Goal: Task Accomplishment & Management: Complete application form

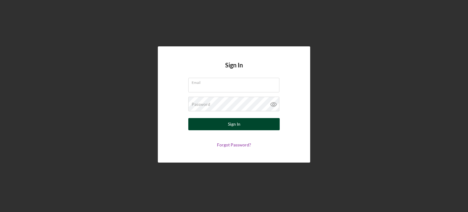
type input "[EMAIL_ADDRESS][DOMAIN_NAME]"
click at [234, 124] on div "Sign In" at bounding box center [234, 124] width 12 height 12
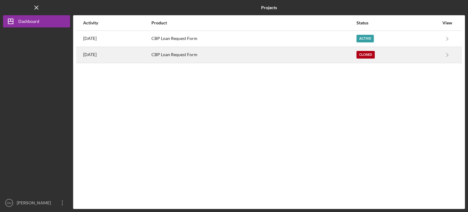
click at [182, 56] on div "CBP Loan Request Form" at bounding box center [253, 54] width 204 height 15
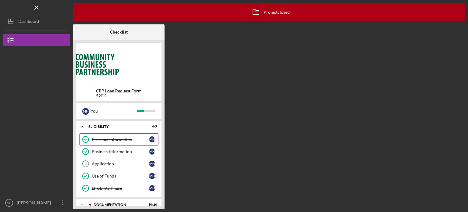
click at [119, 139] on div "Personal Information" at bounding box center [120, 139] width 57 height 5
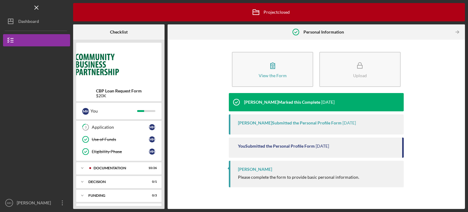
scroll to position [49, 0]
click at [117, 155] on div "Documentation" at bounding box center [124, 156] width 60 height 4
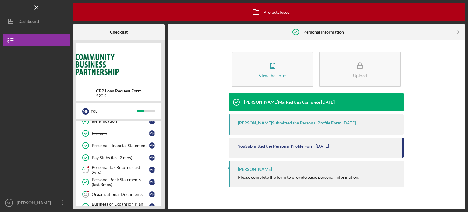
scroll to position [110, 0]
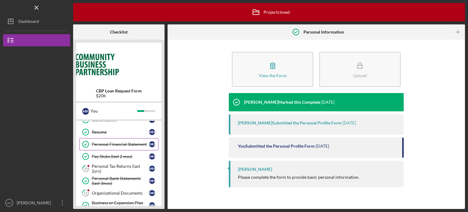
click at [117, 143] on div "Personal Financial Statement" at bounding box center [120, 144] width 57 height 5
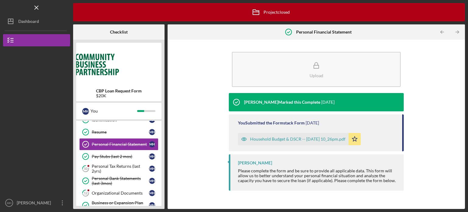
click at [290, 137] on div "Household Budget & DSCR -- [DATE] 10_26pm.pdf" at bounding box center [297, 139] width 95 height 5
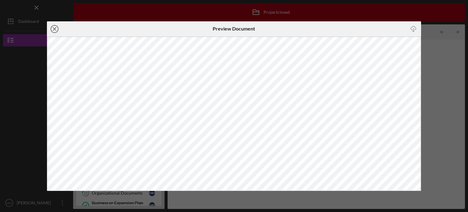
click at [55, 28] on line at bounding box center [54, 28] width 3 height 3
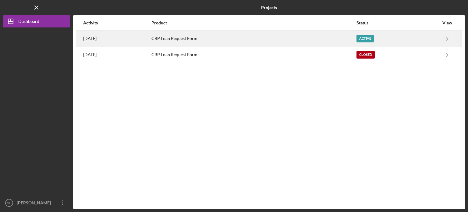
click at [176, 39] on div "CBP Loan Request Form" at bounding box center [253, 38] width 204 height 15
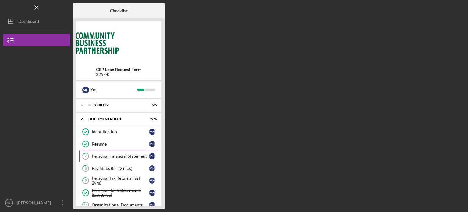
click at [131, 155] on div "Personal Financial Statement" at bounding box center [120, 156] width 57 height 5
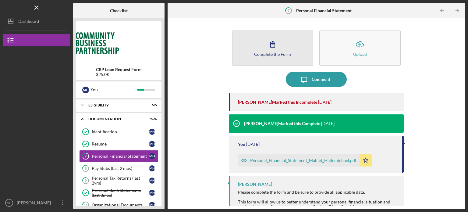
click at [268, 53] on div "Complete the Form" at bounding box center [272, 54] width 37 height 5
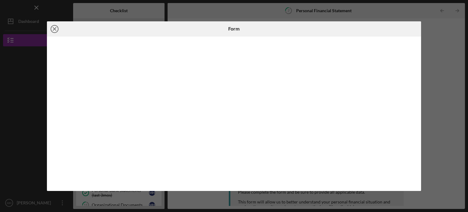
click at [53, 28] on icon "Icon/Close" at bounding box center [54, 28] width 15 height 15
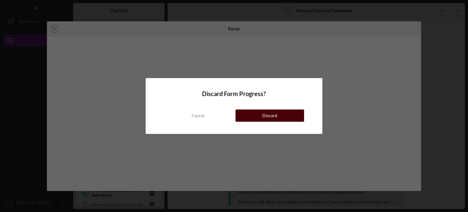
click at [263, 117] on div "Discard" at bounding box center [269, 115] width 15 height 12
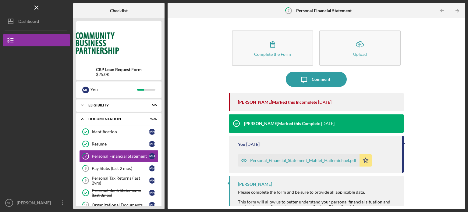
click at [279, 159] on div "Personal_Financial_Statement_Mahlet_Hailemichael.pdf" at bounding box center [303, 160] width 106 height 5
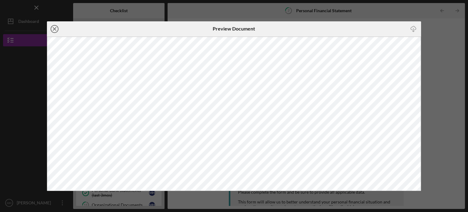
click at [55, 30] on icon "Icon/Close" at bounding box center [54, 28] width 15 height 15
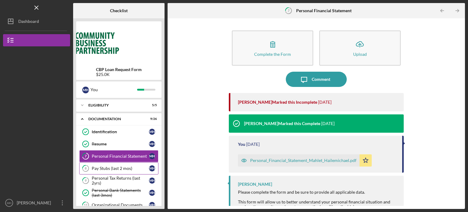
click at [112, 169] on div "Pay Stubs (last 2 mos)" at bounding box center [120, 168] width 57 height 5
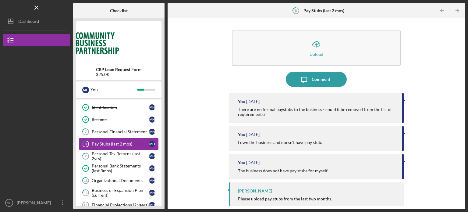
scroll to position [37, 0]
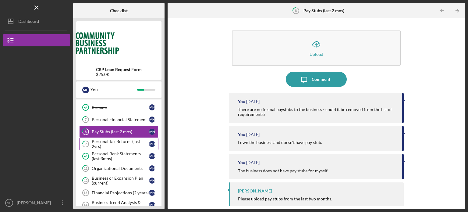
click at [115, 146] on div "Personal Tax Returns (last 2yrs)" at bounding box center [120, 144] width 57 height 10
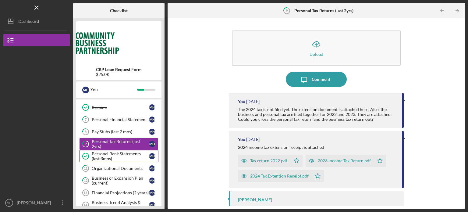
click at [115, 159] on div "Personal Bank Statements (last 3mos)" at bounding box center [120, 156] width 57 height 10
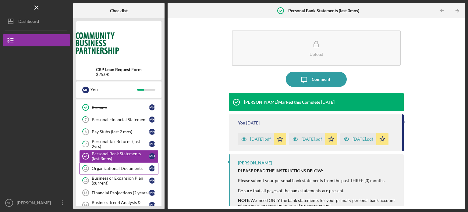
click at [115, 170] on link "11 Organizational Documents M H" at bounding box center [118, 168] width 79 height 12
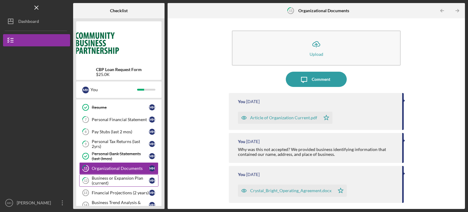
click at [114, 179] on div "Business or Expansion Plan (current)" at bounding box center [120, 181] width 57 height 10
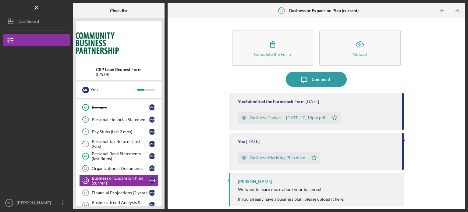
click at [277, 120] on div "Business Canvas -- [DATE] 10_18pm.pdf" at bounding box center [283, 118] width 91 height 12
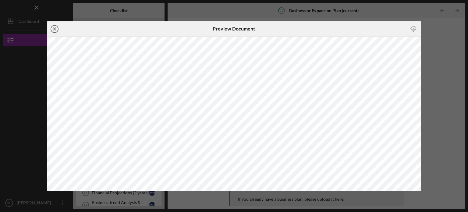
click at [55, 28] on icon "Icon/Close" at bounding box center [54, 28] width 15 height 15
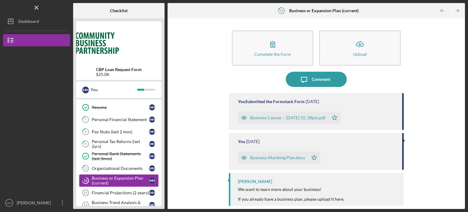
click at [117, 180] on div "Business or Expansion Plan (current)" at bounding box center [120, 181] width 57 height 10
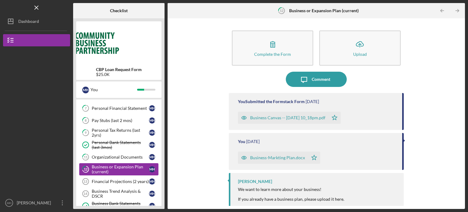
scroll to position [49, 0]
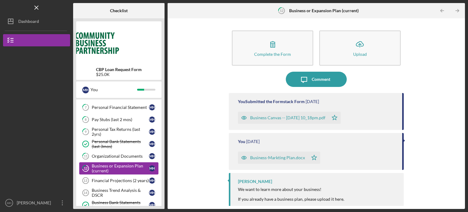
click at [117, 180] on div "Financial Projections (2 years)" at bounding box center [120, 180] width 57 height 5
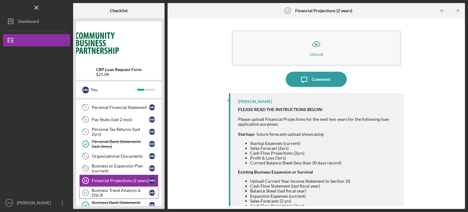
click at [116, 190] on div "Business Trend Analysis & DSCR" at bounding box center [120, 193] width 57 height 10
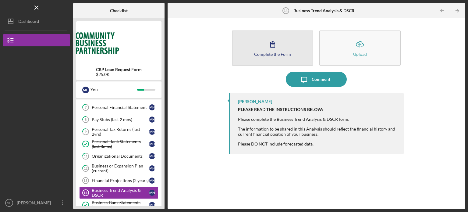
click at [272, 45] on icon "button" at bounding box center [272, 44] width 15 height 15
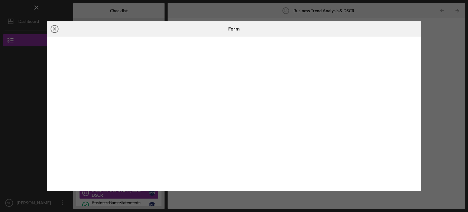
click at [54, 28] on icon "Icon/Close" at bounding box center [54, 28] width 15 height 15
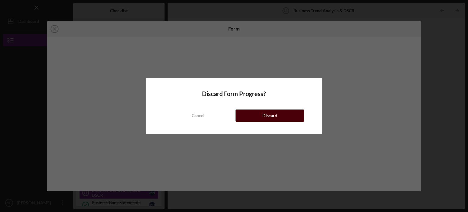
click at [274, 116] on div "Discard" at bounding box center [269, 115] width 15 height 12
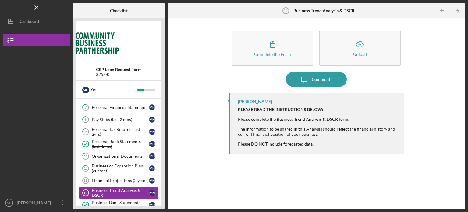
click at [128, 190] on div "Business Trend Analysis & DSCR" at bounding box center [120, 193] width 57 height 10
click at [129, 202] on div "Business Bank Statements (last 3mos)" at bounding box center [120, 205] width 57 height 10
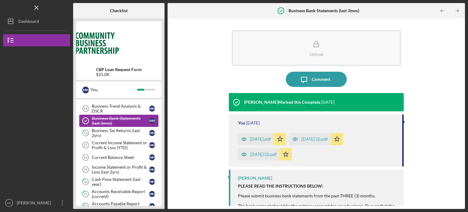
scroll to position [134, 0]
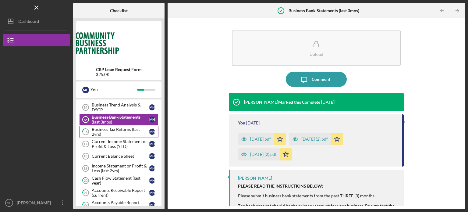
click at [119, 131] on div "Business Tax Returns (last 2yrs)" at bounding box center [120, 132] width 57 height 10
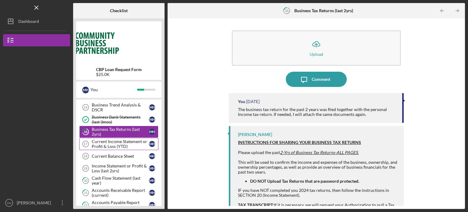
click at [118, 143] on div "Current Income Statement or Profit & Loss (YTD)" at bounding box center [120, 144] width 57 height 10
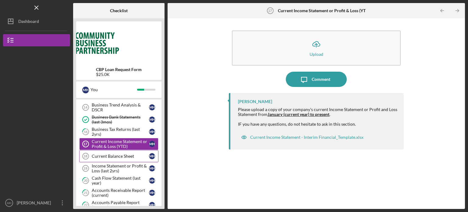
click at [117, 154] on div "Current Balance Sheet" at bounding box center [120, 156] width 57 height 5
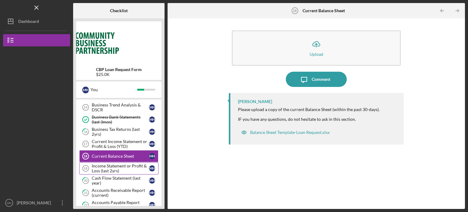
click at [115, 164] on div "Income Statement or Profit & Loss (last 2yrs)" at bounding box center [120, 168] width 57 height 10
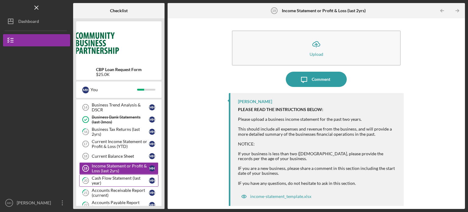
click at [115, 179] on div "Cash Flow Statement (last year)" at bounding box center [120, 181] width 57 height 10
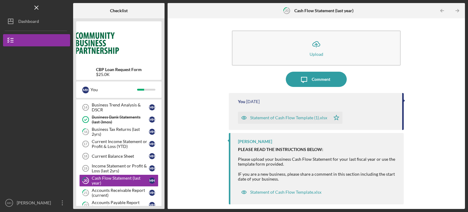
click at [271, 117] on div "Statement of Cash Flow Template (1).xlsx" at bounding box center [288, 117] width 77 height 5
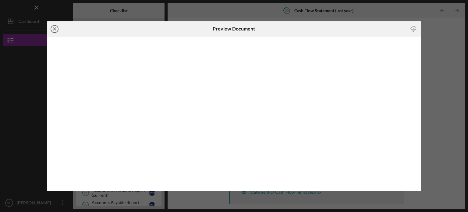
click at [55, 29] on line at bounding box center [54, 28] width 3 height 3
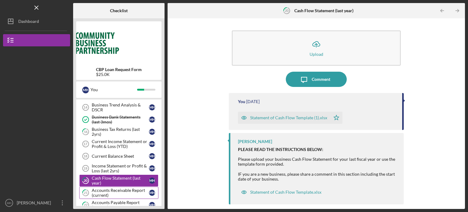
click at [112, 191] on div "Accounts Receivable Report (current)" at bounding box center [120, 193] width 57 height 10
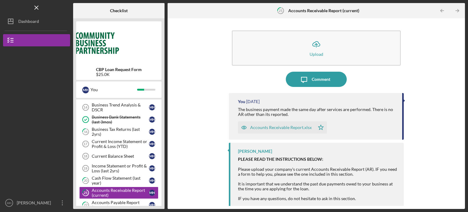
click at [282, 126] on div "Accounts Receivable Report.xlsx" at bounding box center [281, 127] width 62 height 5
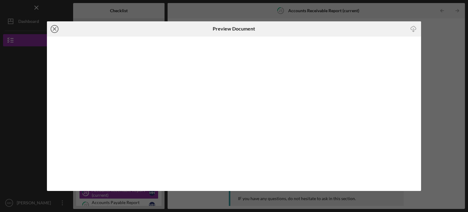
click at [53, 27] on icon "Icon/Close" at bounding box center [54, 28] width 15 height 15
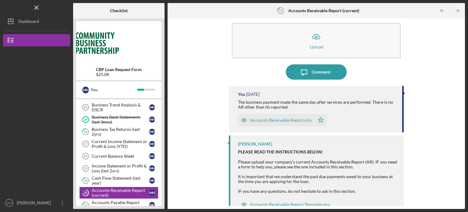
scroll to position [18, 0]
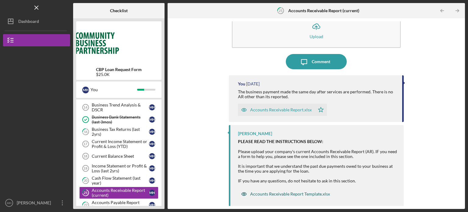
click at [289, 194] on div "Accounts Receivable Report Template.xlsx" at bounding box center [290, 193] width 80 height 5
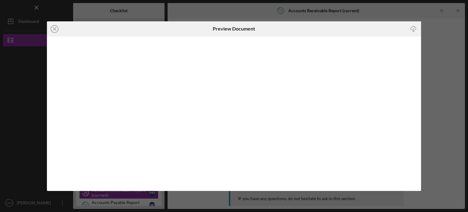
scroll to position [12, 0]
click at [55, 28] on line at bounding box center [54, 28] width 3 height 3
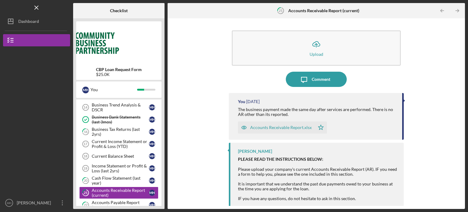
click at [269, 128] on div "Accounts Receivable Report.xlsx" at bounding box center [281, 127] width 62 height 5
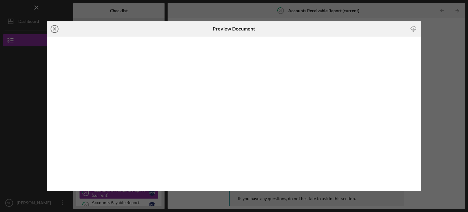
click at [53, 28] on icon "Icon/Close" at bounding box center [54, 28] width 15 height 15
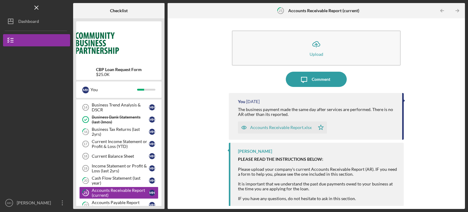
drag, startPoint x: 294, startPoint y: 128, endPoint x: 215, endPoint y: 83, distance: 91.2
click at [215, 83] on div "Icon/Upload Upload Icon/Message Comment You [DATE] The business payment made th…" at bounding box center [316, 113] width 291 height 184
click at [402, 100] on div "You [DATE] The business payment made the same day after services are performed.…" at bounding box center [316, 116] width 175 height 47
click at [318, 128] on polygon "button" at bounding box center [320, 127] width 5 height 5
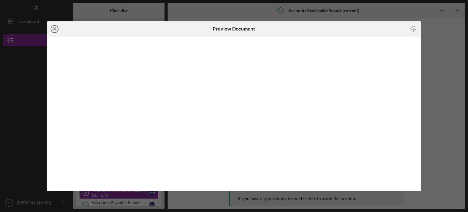
click at [54, 28] on line at bounding box center [54, 28] width 3 height 3
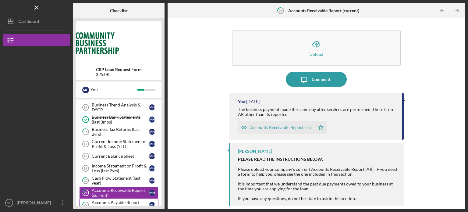
click at [112, 201] on div "Accounts Payable Report (current)" at bounding box center [120, 205] width 57 height 10
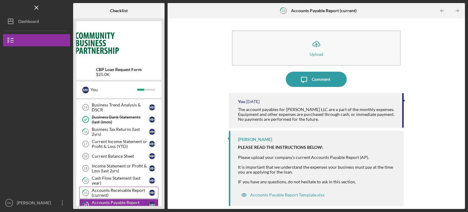
click at [117, 191] on div "Accounts Receivable Report (current)" at bounding box center [120, 193] width 57 height 10
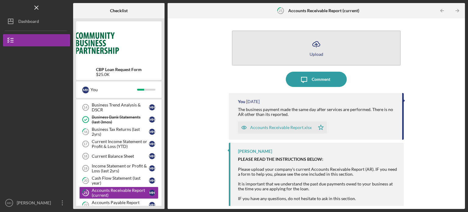
click at [316, 47] on icon "Icon/Upload" at bounding box center [316, 44] width 15 height 15
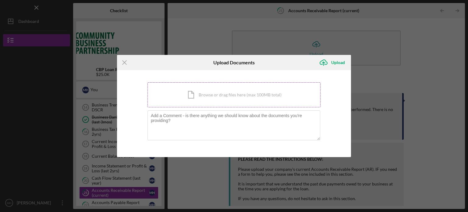
click at [211, 92] on div "Icon/Document Browse or drag files here (max 100MB total) Tap to choose files o…" at bounding box center [233, 94] width 173 height 25
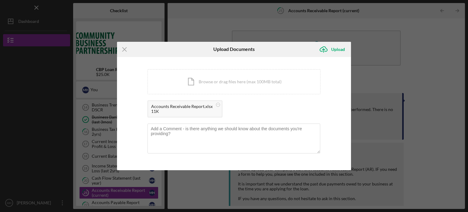
click at [186, 105] on div "Accounts Receivable Report.xlsx" at bounding box center [182, 106] width 62 height 5
click at [338, 49] on div "Upload" at bounding box center [338, 49] width 14 height 12
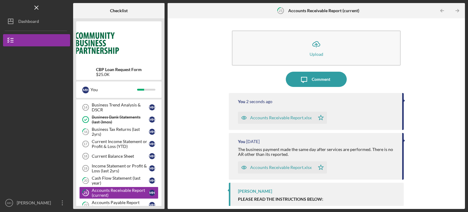
click at [272, 116] on div "Accounts Receivable Report.xlsx" at bounding box center [281, 117] width 62 height 5
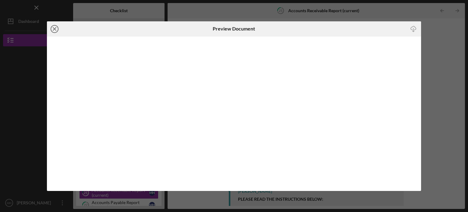
click at [55, 28] on line at bounding box center [54, 28] width 3 height 3
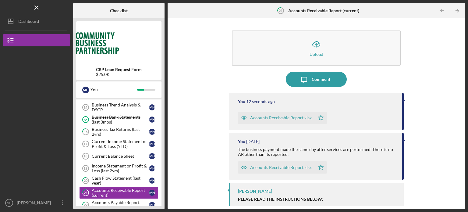
click at [280, 118] on div "Accounts Receivable Report.xlsx" at bounding box center [281, 117] width 62 height 5
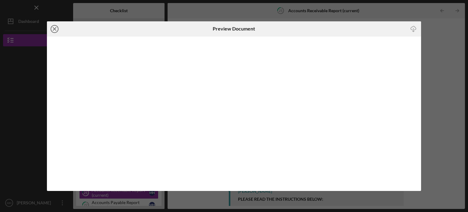
click at [55, 28] on line at bounding box center [54, 28] width 3 height 3
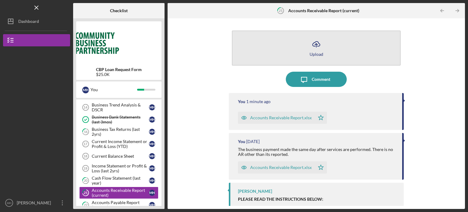
click at [316, 44] on line "button" at bounding box center [316, 46] width 0 height 4
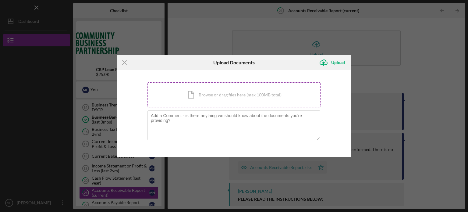
click at [221, 95] on div "Icon/Document Browse or drag files here (max 100MB total) Tap to choose files o…" at bounding box center [233, 94] width 173 height 25
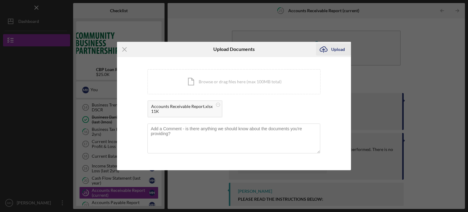
click at [338, 48] on div "Upload" at bounding box center [338, 49] width 14 height 12
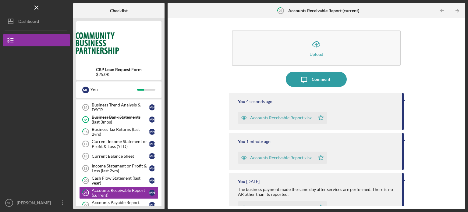
click at [291, 119] on div "Accounts Receivable Report.xlsx" at bounding box center [281, 117] width 62 height 5
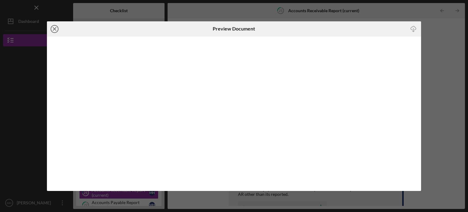
click at [55, 28] on line at bounding box center [54, 28] width 3 height 3
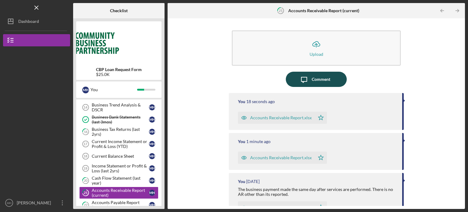
click at [319, 81] on div "Comment" at bounding box center [321, 79] width 19 height 15
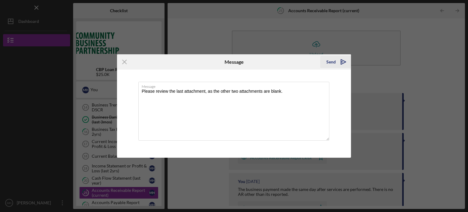
type textarea "Please review the last attachment, as the other two attachments are blank."
click at [332, 62] on div "Send" at bounding box center [330, 62] width 9 height 12
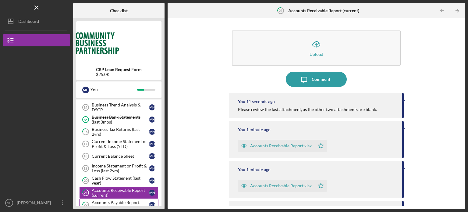
click at [111, 201] on div "Accounts Payable Report (current)" at bounding box center [120, 205] width 57 height 10
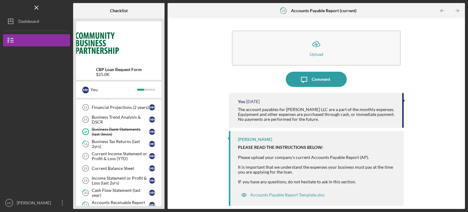
scroll to position [110, 0]
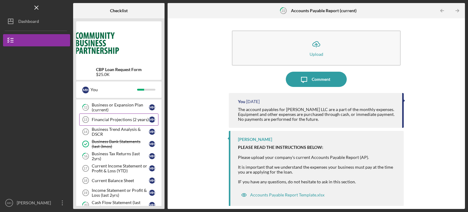
click at [117, 120] on div "Financial Projections (2 years)" at bounding box center [120, 119] width 57 height 5
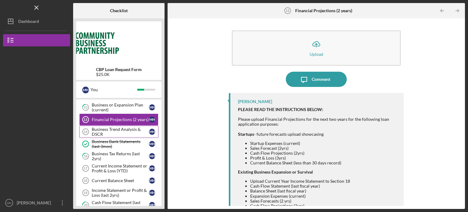
click at [116, 132] on div "Business Trend Analysis & DSCR" at bounding box center [120, 132] width 57 height 10
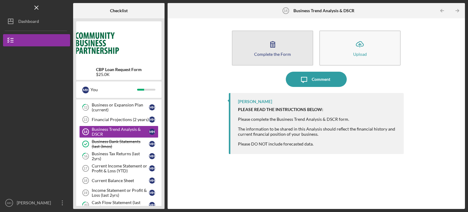
click at [272, 45] on icon "button" at bounding box center [272, 44] width 15 height 15
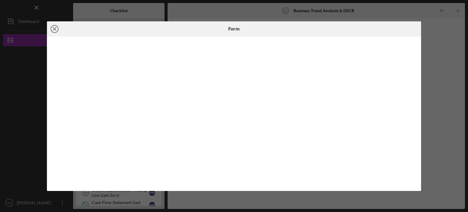
click at [55, 29] on line at bounding box center [54, 28] width 3 height 3
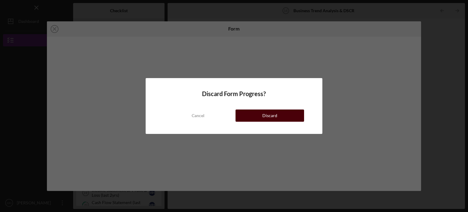
click at [267, 115] on div "Discard" at bounding box center [269, 115] width 15 height 12
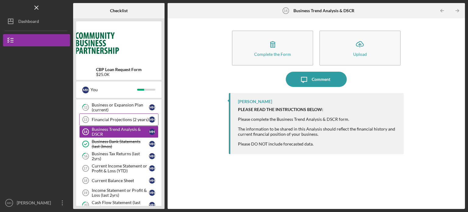
click at [116, 117] on div "Financial Projections (2 years)" at bounding box center [120, 119] width 57 height 5
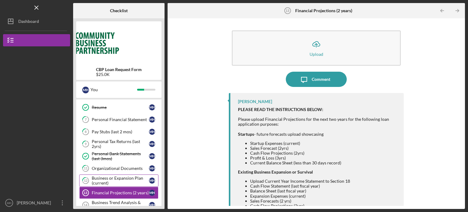
scroll to position [24, 0]
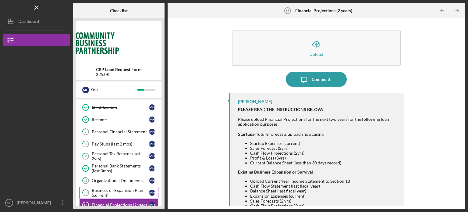
click at [120, 129] on div "Personal Financial Statement" at bounding box center [120, 131] width 57 height 5
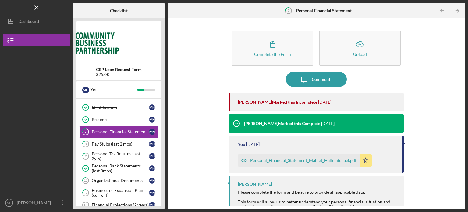
click at [289, 160] on div "Personal_Financial_Statement_Mahlet_Hailemichael.pdf" at bounding box center [303, 160] width 106 height 5
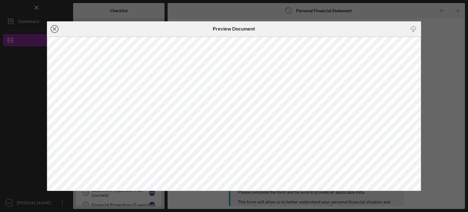
click at [54, 28] on icon "Icon/Close" at bounding box center [54, 28] width 15 height 15
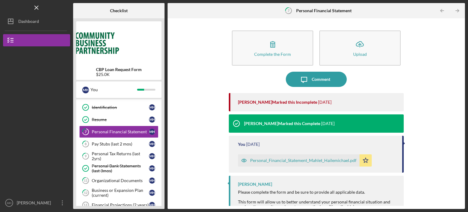
scroll to position [11, 0]
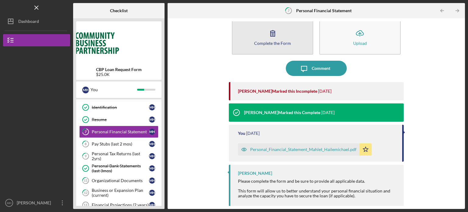
click at [271, 36] on icon "button" at bounding box center [273, 33] width 4 height 6
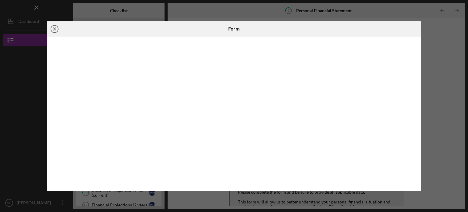
click at [54, 28] on line at bounding box center [54, 28] width 3 height 3
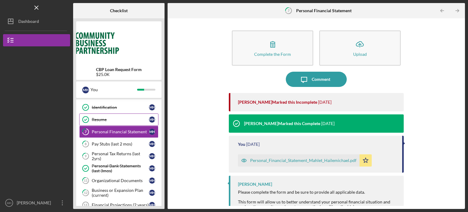
click at [106, 123] on link "Resume Resume M H" at bounding box center [118, 119] width 79 height 12
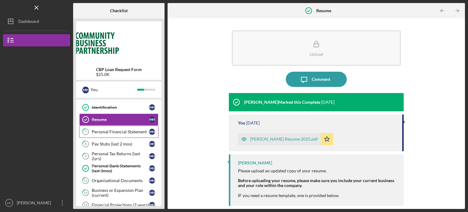
click at [105, 135] on link "7 Personal Financial Statement M H" at bounding box center [118, 132] width 79 height 12
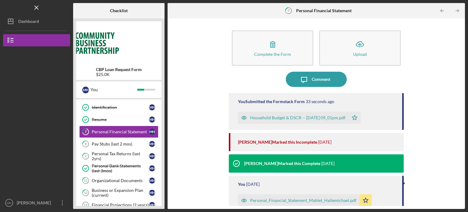
click at [274, 118] on div "Household Budget & DSCR -- [DATE] 09_01pm.pdf" at bounding box center [297, 117] width 95 height 5
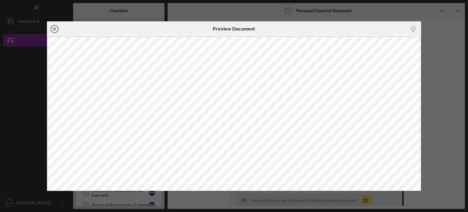
click at [54, 27] on icon "Icon/Close" at bounding box center [54, 28] width 15 height 15
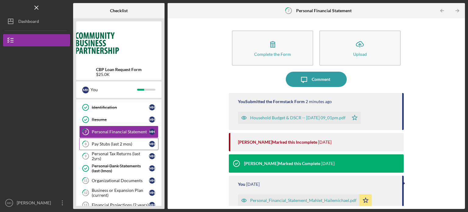
click at [112, 141] on div "Pay Stubs (last 2 mos)" at bounding box center [120, 143] width 57 height 5
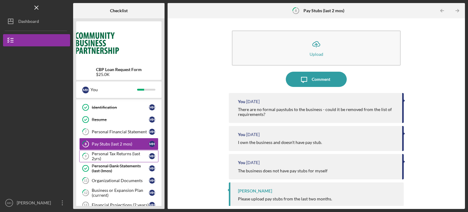
click at [112, 156] on div "Personal Tax Returns (last 2yrs)" at bounding box center [120, 156] width 57 height 10
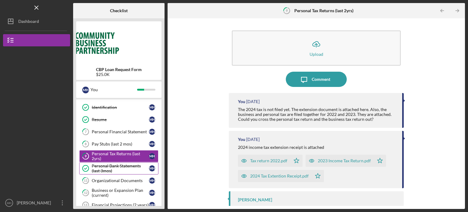
click at [112, 167] on div "Personal Bank Statements (last 3mos)" at bounding box center [120, 168] width 57 height 10
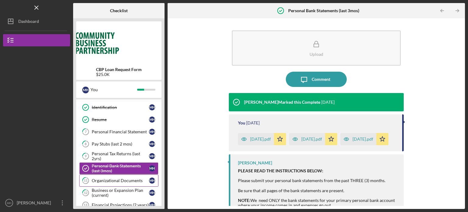
click at [113, 179] on div "Organizational Documents" at bounding box center [120, 180] width 57 height 5
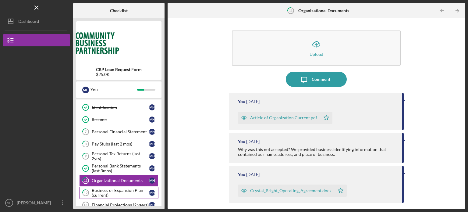
click at [113, 190] on div "Business or Expansion Plan (current)" at bounding box center [120, 193] width 57 height 10
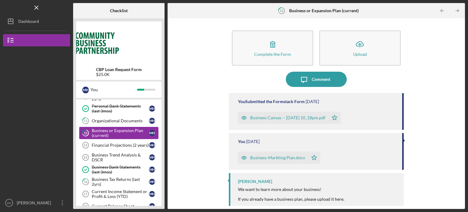
scroll to position [85, 0]
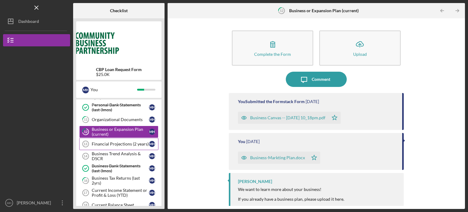
click at [113, 142] on div "Financial Projections (2 years)" at bounding box center [120, 143] width 57 height 5
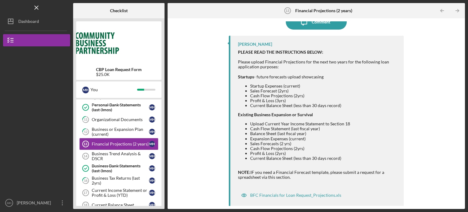
scroll to position [59, 0]
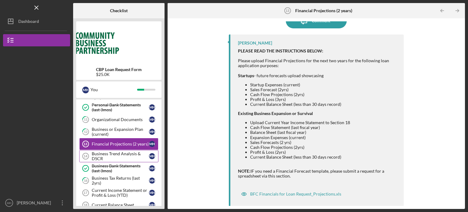
click at [110, 155] on div "Business Trend Analysis & DSCR" at bounding box center [120, 156] width 57 height 10
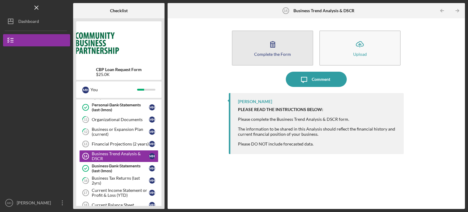
click at [272, 44] on icon "button" at bounding box center [272, 44] width 15 height 15
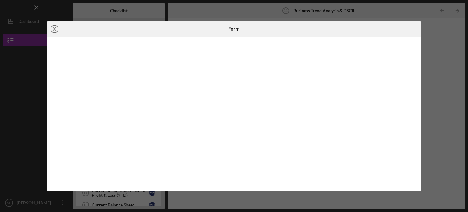
click at [56, 27] on line at bounding box center [54, 28] width 3 height 3
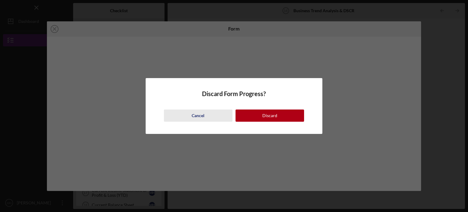
click at [201, 115] on div "Cancel" at bounding box center [198, 115] width 13 height 12
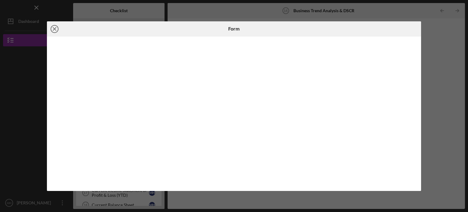
click at [56, 28] on icon "Icon/Close" at bounding box center [54, 28] width 15 height 15
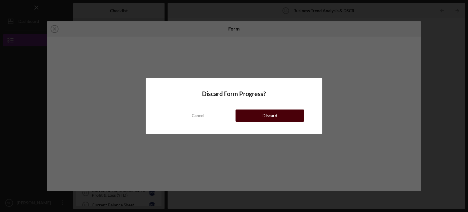
click at [267, 115] on div "Discard" at bounding box center [269, 115] width 15 height 12
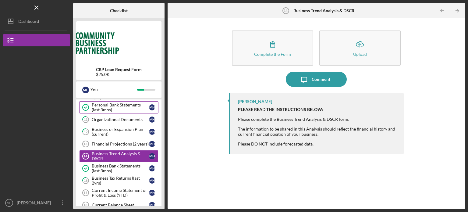
click at [117, 107] on div "Personal Bank Statements (last 3mos)" at bounding box center [120, 107] width 57 height 10
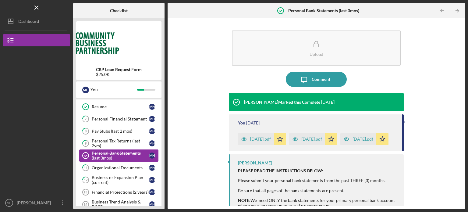
scroll to position [37, 0]
click at [119, 119] on div "Personal Financial Statement" at bounding box center [120, 119] width 57 height 5
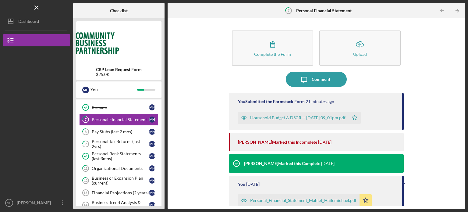
click at [278, 118] on div "Household Budget & DSCR -- [DATE] 09_01pm.pdf" at bounding box center [297, 117] width 95 height 5
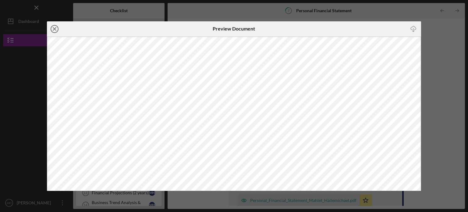
click at [55, 28] on icon "Icon/Close" at bounding box center [54, 28] width 15 height 15
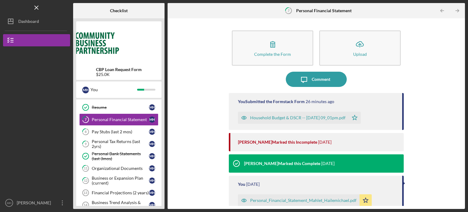
click at [275, 117] on div "Household Budget & DSCR -- [DATE] 09_01pm.pdf" at bounding box center [297, 117] width 95 height 5
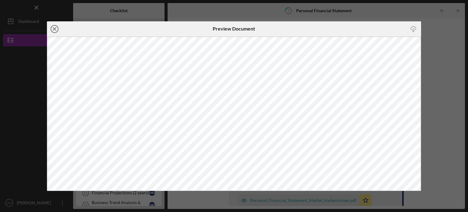
click at [54, 28] on icon "Icon/Close" at bounding box center [54, 28] width 15 height 15
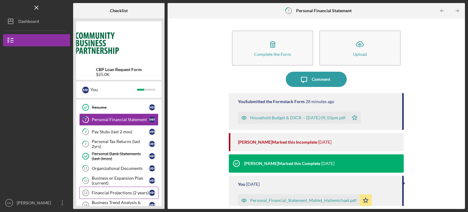
click at [123, 193] on div "Financial Projections (2 years)" at bounding box center [120, 192] width 57 height 5
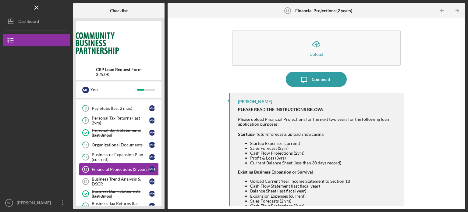
scroll to position [61, 0]
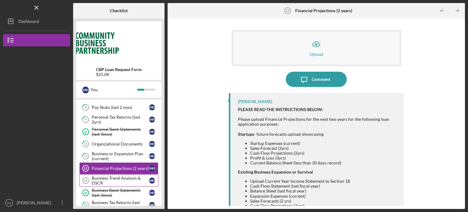
click at [121, 179] on div "Business Trend Analysis & DSCR" at bounding box center [120, 181] width 57 height 10
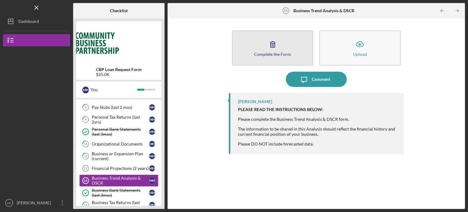
click at [272, 44] on icon "button" at bounding box center [272, 44] width 15 height 15
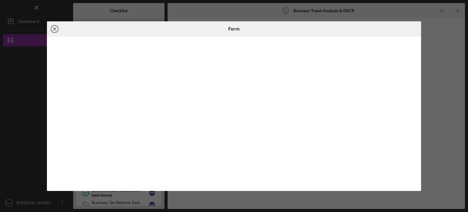
click at [54, 28] on icon "Icon/Close" at bounding box center [54, 28] width 15 height 15
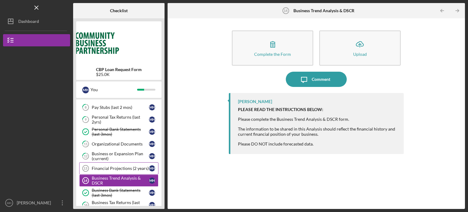
click at [110, 168] on div "Financial Projections (2 years)" at bounding box center [120, 168] width 57 height 5
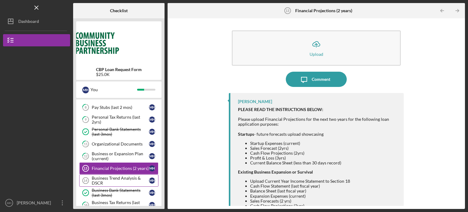
click at [110, 177] on div "Business Trend Analysis & DSCR" at bounding box center [120, 181] width 57 height 10
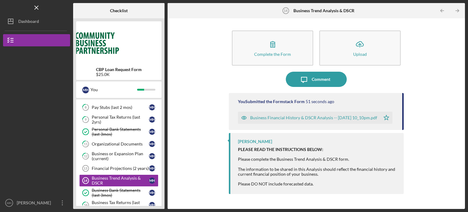
click at [294, 120] on div "Business Financial History & DSCR Analysis -- [DATE] 10_10pm.pdf" at bounding box center [313, 117] width 127 height 5
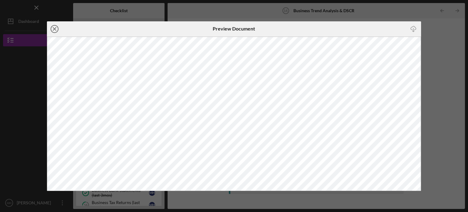
click at [53, 28] on icon "Icon/Close" at bounding box center [54, 28] width 15 height 15
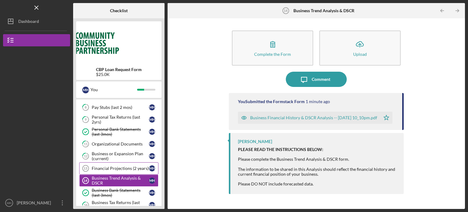
click at [116, 169] on div "Financial Projections (2 years)" at bounding box center [120, 168] width 57 height 5
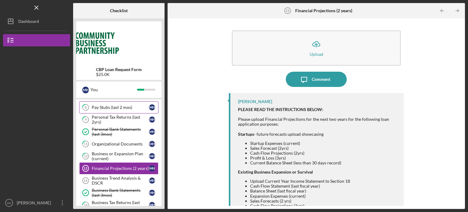
click at [117, 107] on div "Pay Stubs (last 2 mos)" at bounding box center [120, 107] width 57 height 5
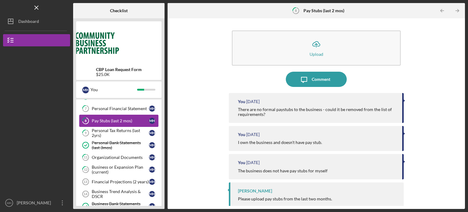
scroll to position [49, 0]
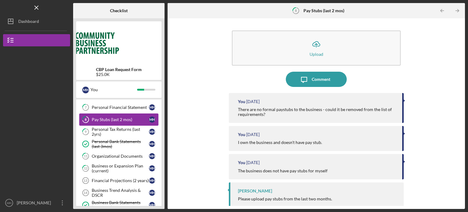
click at [117, 107] on div "Personal Financial Statement" at bounding box center [120, 107] width 57 height 5
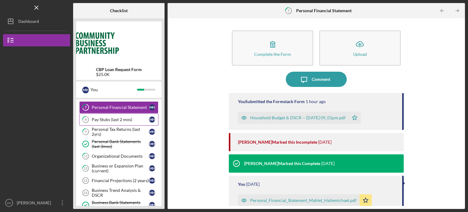
click at [98, 120] on div "Pay Stubs (last 2 mos)" at bounding box center [120, 119] width 57 height 5
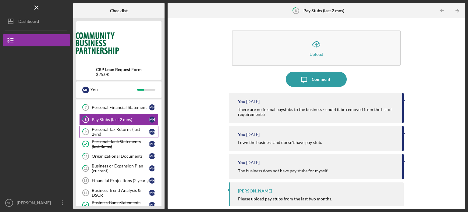
click at [103, 133] on div "Personal Tax Returns (last 2yrs)" at bounding box center [120, 132] width 57 height 10
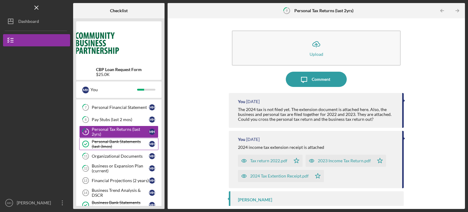
click at [103, 142] on div "Personal Bank Statements (last 3mos)" at bounding box center [120, 144] width 57 height 10
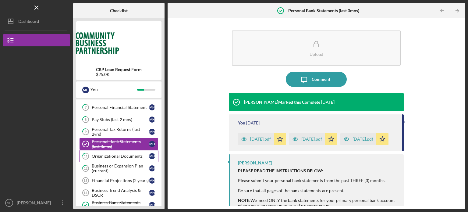
click at [102, 156] on div "Organizational Documents" at bounding box center [120, 156] width 57 height 5
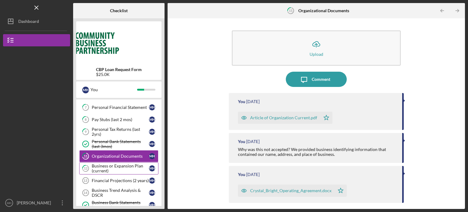
click at [103, 167] on div "Business or Expansion Plan (current)" at bounding box center [120, 168] width 57 height 10
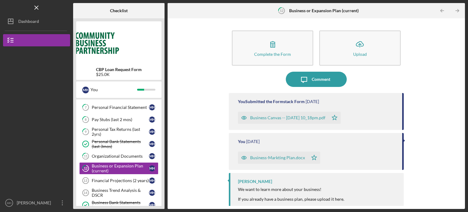
click at [266, 119] on div "Business Canvas -- [DATE] 10_18pm.pdf" at bounding box center [287, 117] width 75 height 5
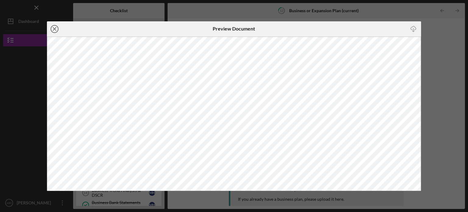
click at [55, 28] on line at bounding box center [54, 28] width 3 height 3
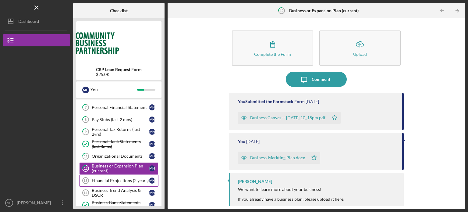
click at [117, 180] on div "Financial Projections (2 years)" at bounding box center [120, 180] width 57 height 5
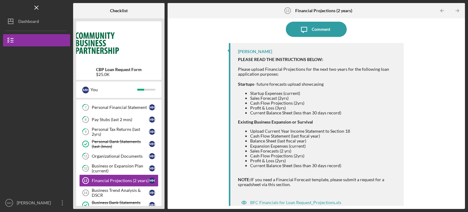
scroll to position [59, 0]
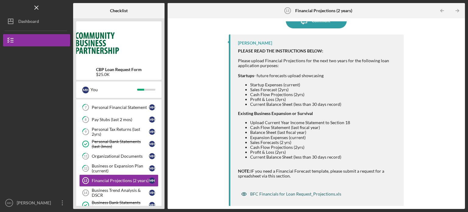
click at [287, 194] on div "BFC Financials for Loan Request_Projections.xls" at bounding box center [295, 193] width 91 height 5
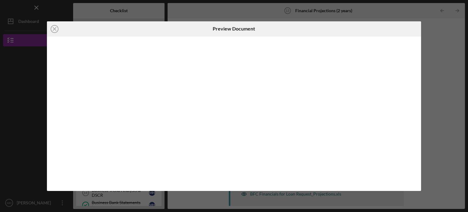
scroll to position [59, 0]
click at [287, 194] on div "Icon/Close Preview Document Icon/Download" at bounding box center [234, 106] width 468 height 212
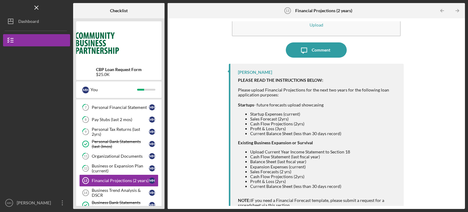
scroll to position [30, 0]
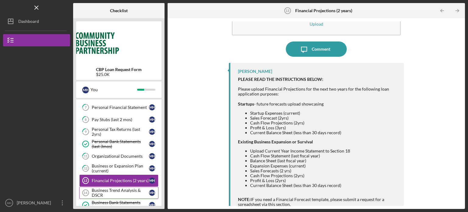
click at [110, 191] on div "Business Trend Analysis & DSCR" at bounding box center [120, 193] width 57 height 10
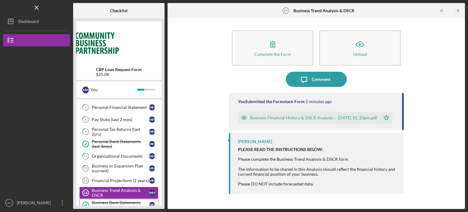
click at [113, 201] on div "Business Bank Statements (last 3mos)" at bounding box center [120, 205] width 57 height 10
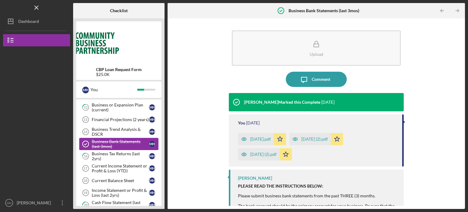
scroll to position [122, 0]
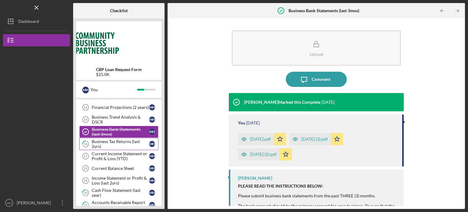
click at [114, 144] on div "Business Tax Returns (last 2yrs)" at bounding box center [120, 144] width 57 height 10
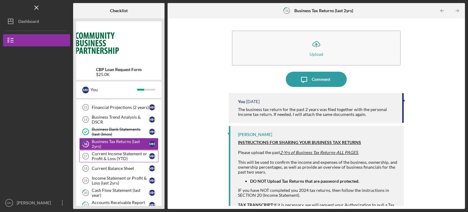
click at [114, 155] on div "Current Income Statement or Profit & Loss (YTD)" at bounding box center [120, 156] width 57 height 10
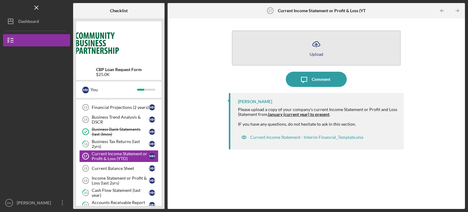
click at [318, 44] on icon "Icon/Upload" at bounding box center [316, 44] width 15 height 15
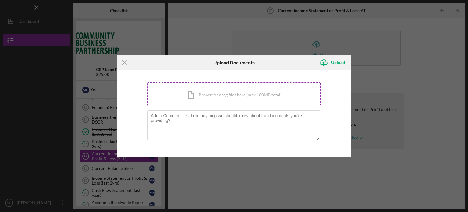
click at [222, 94] on div "Icon/Document Browse or drag files here (max 100MB total) Tap to choose files o…" at bounding box center [233, 94] width 173 height 25
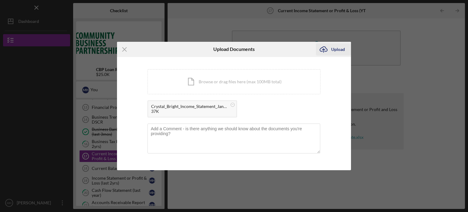
click at [334, 48] on div "Upload" at bounding box center [338, 49] width 14 height 12
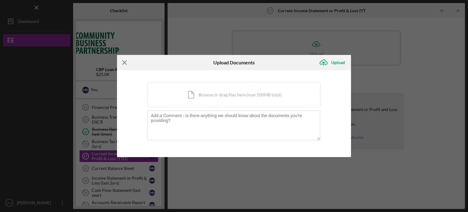
click at [126, 62] on line at bounding box center [125, 62] width 4 height 4
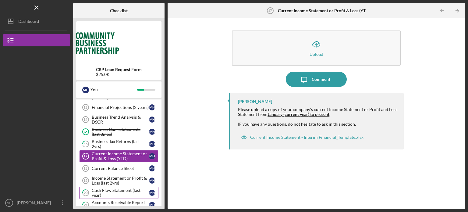
click at [114, 190] on div "Cash Flow Statement (last year)" at bounding box center [120, 193] width 57 height 10
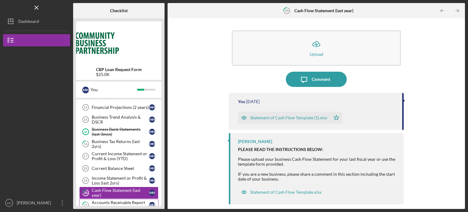
click at [115, 200] on div "Accounts Receivable Report (current)" at bounding box center [120, 205] width 57 height 10
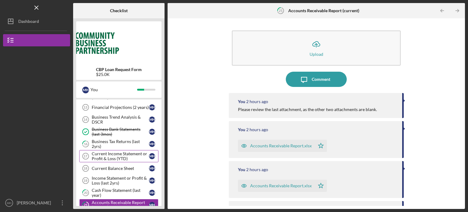
click at [112, 151] on div "Current Income Statement or Profit & Loss (YTD)" at bounding box center [120, 156] width 57 height 10
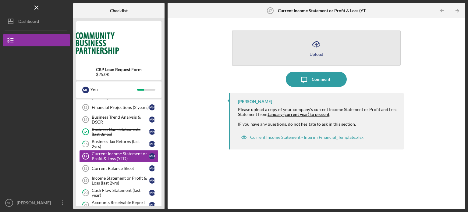
click at [317, 46] on icon "Icon/Upload" at bounding box center [316, 44] width 15 height 15
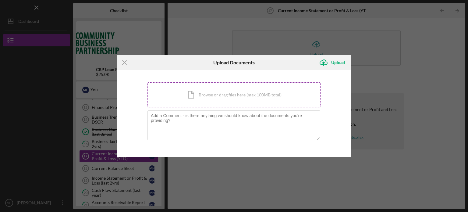
click at [211, 89] on div "Icon/Document Browse or drag files here (max 100MB total) Tap to choose files o…" at bounding box center [233, 94] width 173 height 25
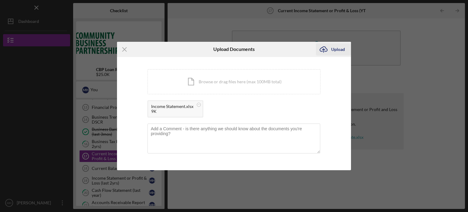
click at [336, 48] on div "Upload" at bounding box center [338, 49] width 14 height 12
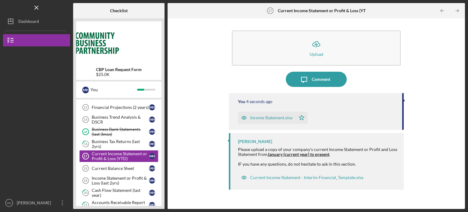
click at [269, 119] on div "Income Statement.xlsx" at bounding box center [271, 117] width 42 height 5
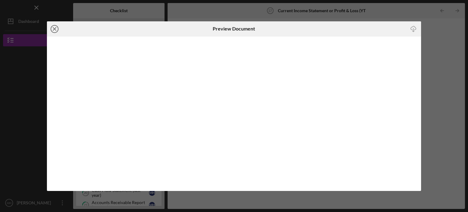
click at [56, 28] on icon "Icon/Close" at bounding box center [54, 28] width 15 height 15
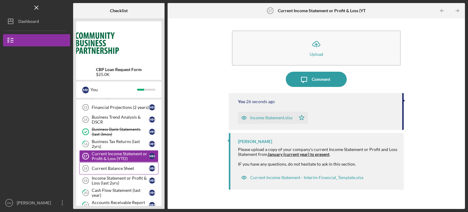
click at [112, 167] on div "Current Balance Sheet" at bounding box center [120, 168] width 57 height 5
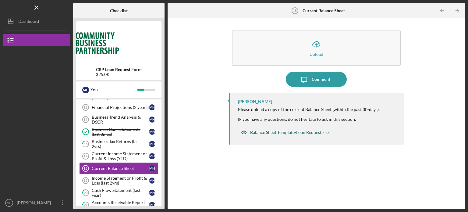
click at [277, 133] on div "Balance Sheet Template-Loan Request.xlsx" at bounding box center [290, 132] width 80 height 5
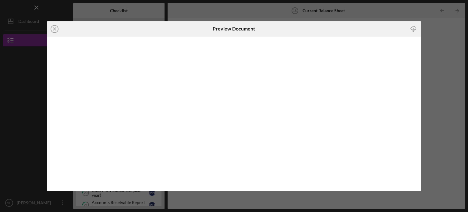
click at [412, 30] on icon "button" at bounding box center [413, 27] width 5 height 3
click at [55, 31] on icon "Icon/Close" at bounding box center [54, 28] width 15 height 15
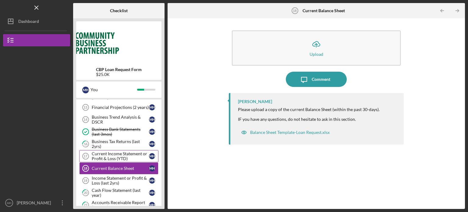
click at [135, 156] on div "Current Income Statement or Profit & Loss (YTD)" at bounding box center [120, 156] width 57 height 10
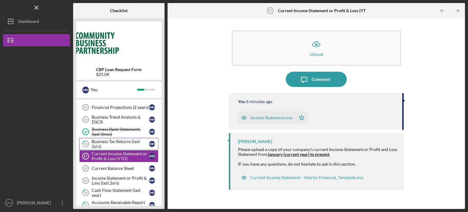
click at [130, 140] on div "Business Tax Returns (last 2yrs)" at bounding box center [120, 144] width 57 height 10
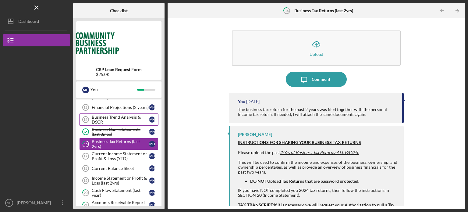
click at [127, 119] on div "Business Trend Analysis & DSCR" at bounding box center [120, 120] width 57 height 10
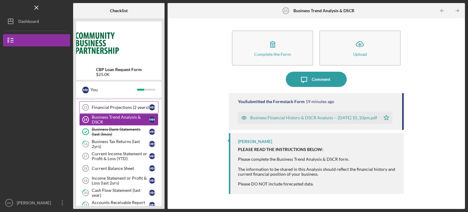
click at [126, 107] on div "Financial Projections (2 years)" at bounding box center [120, 107] width 57 height 5
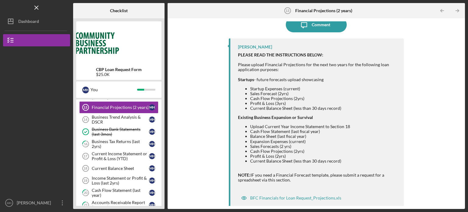
scroll to position [59, 0]
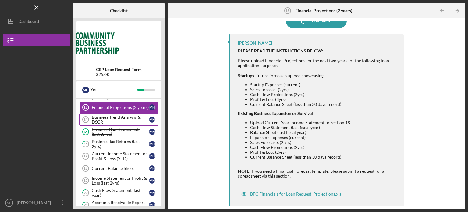
click at [119, 116] on div "Business Trend Analysis & DSCR" at bounding box center [120, 120] width 57 height 10
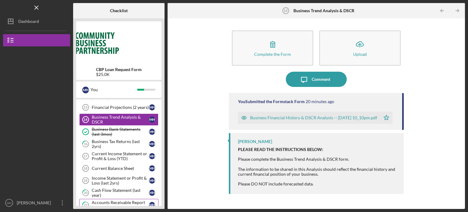
click at [117, 202] on div "Accounts Receivable Report (current)" at bounding box center [120, 205] width 57 height 10
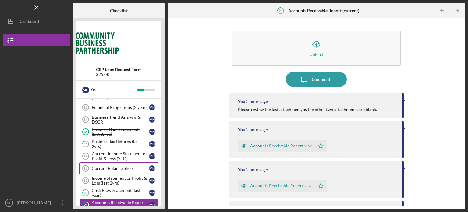
click at [119, 169] on div "Current Balance Sheet" at bounding box center [120, 168] width 57 height 5
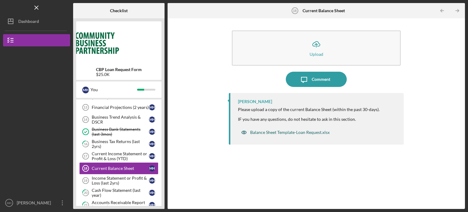
click at [278, 133] on div "Balance Sheet Template-Loan Request.xlsx" at bounding box center [290, 132] width 80 height 5
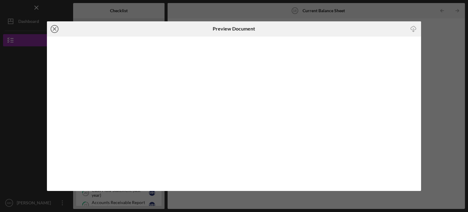
click at [52, 27] on icon "Icon/Close" at bounding box center [54, 28] width 15 height 15
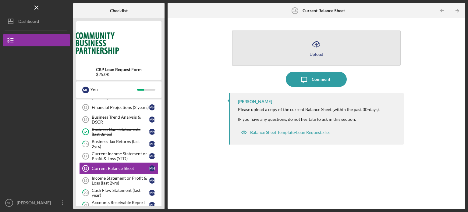
click at [312, 44] on icon "Icon/Upload" at bounding box center [316, 44] width 15 height 15
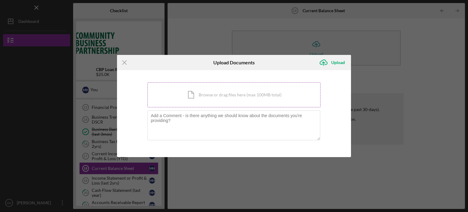
click at [229, 96] on div "Icon/Document Browse or drag files here (max 100MB total) Tap to choose files o…" at bounding box center [233, 94] width 173 height 25
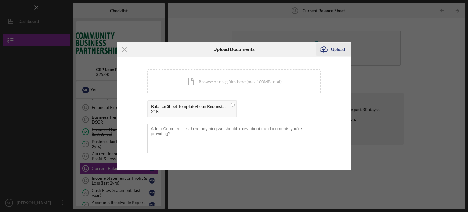
click at [339, 50] on div "Upload" at bounding box center [338, 49] width 14 height 12
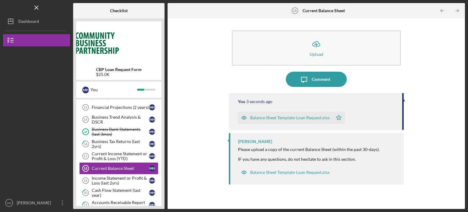
click at [270, 117] on div "Balance Sheet Template-Loan Request.xlsx" at bounding box center [290, 117] width 80 height 5
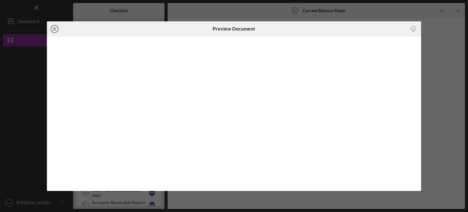
click at [52, 28] on icon "Icon/Close" at bounding box center [54, 28] width 15 height 15
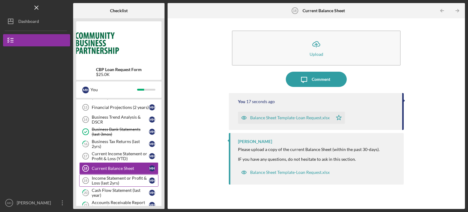
click at [121, 179] on div "Income Statement or Profit & Loss (last 2yrs)" at bounding box center [120, 181] width 57 height 10
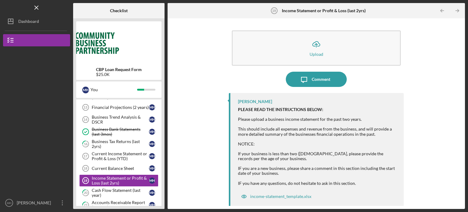
scroll to position [2, 0]
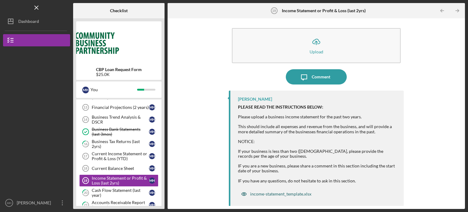
click at [267, 194] on div "income-statement_template.xlsx" at bounding box center [280, 193] width 61 height 5
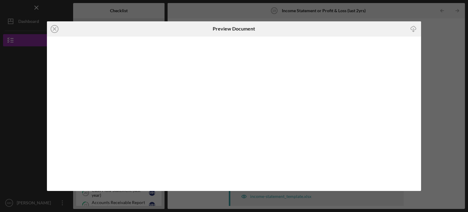
click at [413, 31] on g "button" at bounding box center [413, 28] width 5 height 5
click at [54, 27] on icon "Icon/Close" at bounding box center [54, 28] width 15 height 15
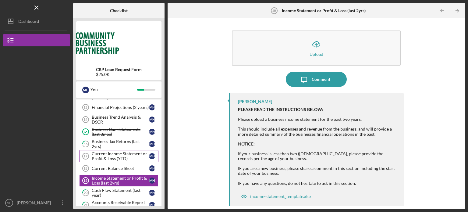
click at [107, 155] on div "Current Income Statement or Profit & Loss (YTD)" at bounding box center [120, 156] width 57 height 10
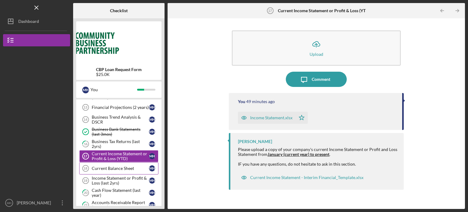
click at [108, 168] on div "Current Balance Sheet" at bounding box center [120, 168] width 57 height 5
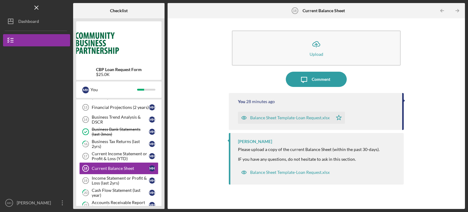
click at [273, 116] on div "Balance Sheet Template-Loan Request.xlsx" at bounding box center [290, 117] width 80 height 5
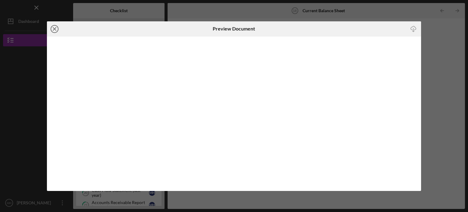
click at [55, 29] on line at bounding box center [54, 28] width 3 height 3
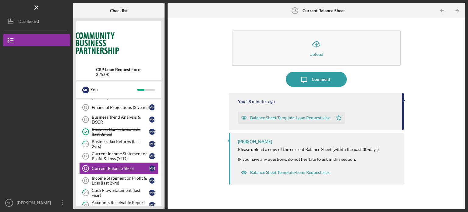
click at [261, 118] on div "Balance Sheet Template-Loan Request.xlsx" at bounding box center [290, 117] width 80 height 5
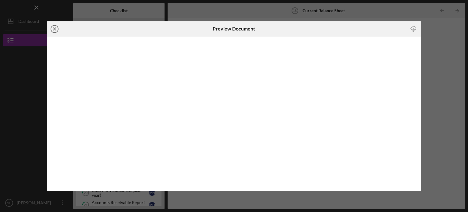
click at [55, 28] on line at bounding box center [54, 28] width 3 height 3
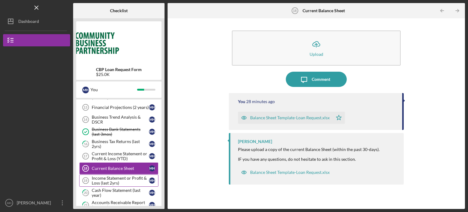
click at [122, 180] on div "Income Statement or Profit & Loss (last 2yrs)" at bounding box center [120, 181] width 57 height 10
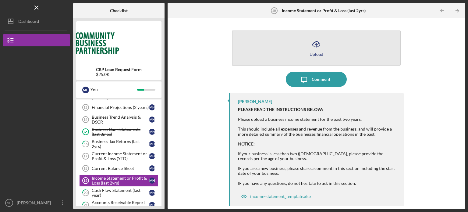
click at [314, 48] on icon "Icon/Upload" at bounding box center [316, 44] width 15 height 15
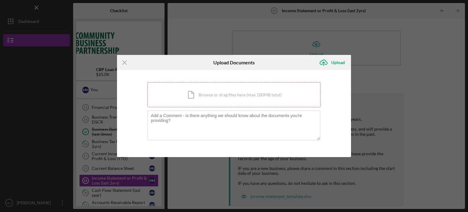
click at [219, 92] on div "Icon/Document Browse or drag files here (max 100MB total) Tap to choose files o…" at bounding box center [233, 94] width 173 height 25
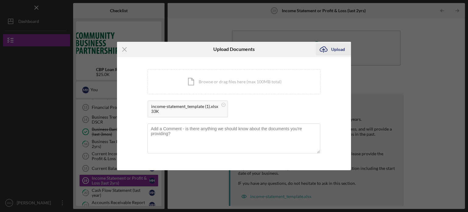
click at [340, 48] on div "Upload" at bounding box center [338, 49] width 14 height 12
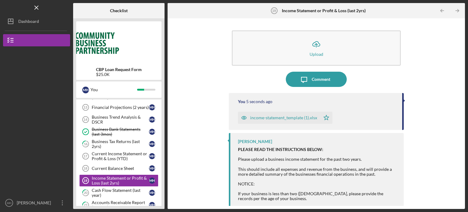
click at [271, 119] on div "income-statement_template (1).xlsx" at bounding box center [283, 117] width 67 height 5
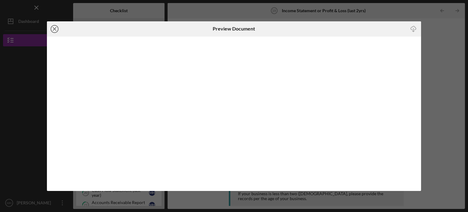
click at [55, 28] on line at bounding box center [54, 28] width 3 height 3
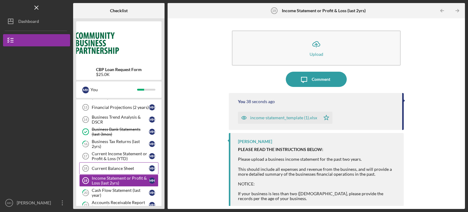
click at [103, 166] on div "Current Balance Sheet" at bounding box center [120, 168] width 57 height 5
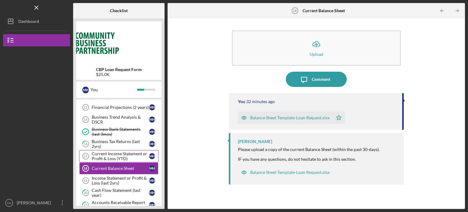
click at [103, 155] on div "Current Income Statement or Profit & Loss (YTD)" at bounding box center [120, 156] width 57 height 10
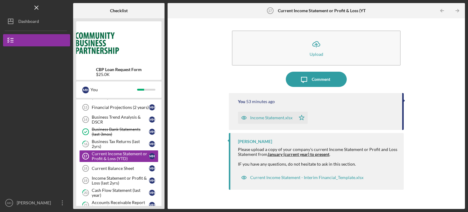
click at [269, 119] on div "Income Statement.xlsx" at bounding box center [271, 117] width 42 height 5
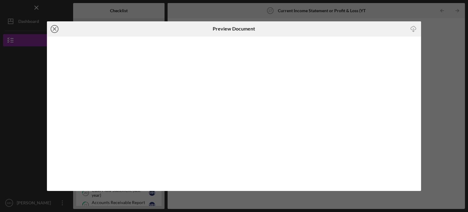
click at [56, 29] on icon "Icon/Close" at bounding box center [54, 28] width 15 height 15
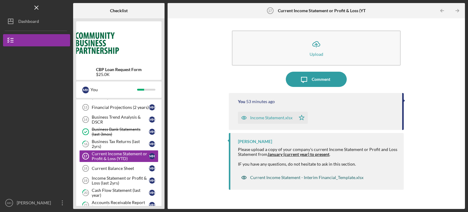
click at [266, 178] on div "Current Income Statement - Interim Financial_Template.xlsx" at bounding box center [306, 177] width 113 height 5
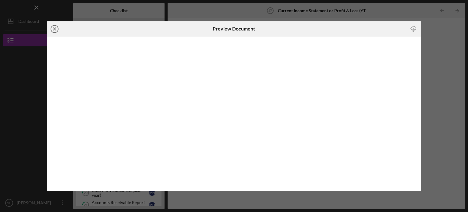
click at [54, 28] on line at bounding box center [54, 28] width 3 height 3
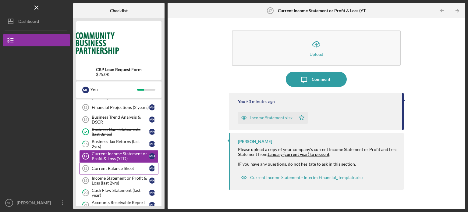
click at [107, 166] on div "Current Balance Sheet" at bounding box center [120, 168] width 57 height 5
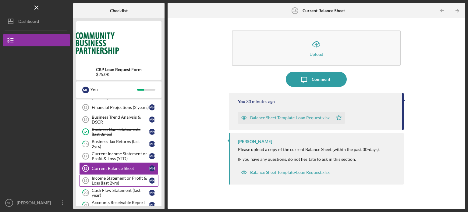
click at [108, 180] on div "Income Statement or Profit & Loss (last 2yrs)" at bounding box center [120, 181] width 57 height 10
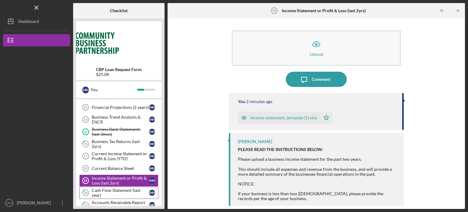
click at [111, 194] on div "Cash Flow Statement (last year)" at bounding box center [120, 193] width 57 height 10
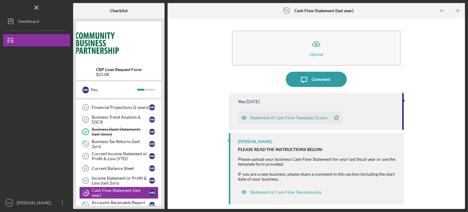
click at [282, 115] on div "Statement of Cash Flow Template (1).xlsx" at bounding box center [288, 117] width 77 height 5
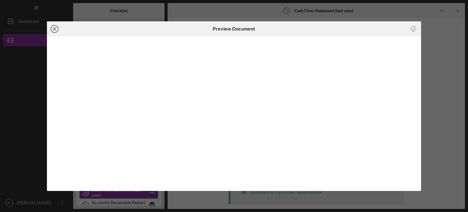
click at [54, 29] on icon "Icon/Close" at bounding box center [54, 28] width 15 height 15
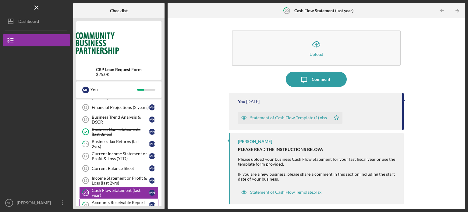
click at [111, 200] on div "Accounts Receivable Report (current)" at bounding box center [120, 205] width 57 height 10
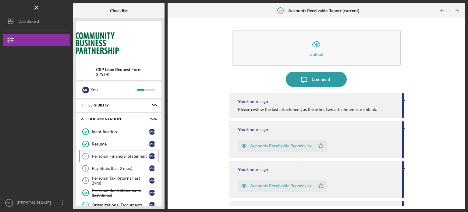
click at [118, 158] on link "7 Personal Financial Statement M H" at bounding box center [118, 156] width 79 height 12
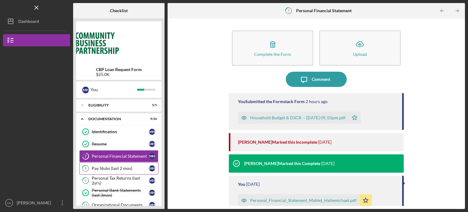
click at [113, 166] on div "Pay Stubs (last 2 mos)" at bounding box center [120, 168] width 57 height 5
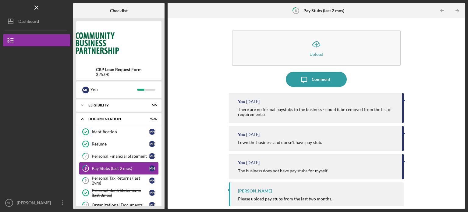
click at [113, 166] on div "Pay Stubs (last 2 mos)" at bounding box center [120, 168] width 57 height 5
click at [109, 179] on div "Personal Tax Returns (last 2yrs)" at bounding box center [120, 181] width 57 height 10
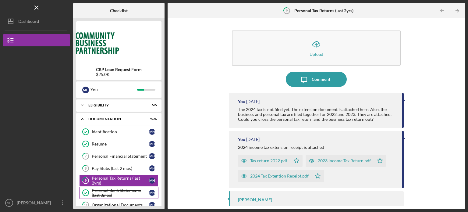
click at [110, 191] on div "Personal Bank Statements (last 3mos)" at bounding box center [120, 193] width 57 height 10
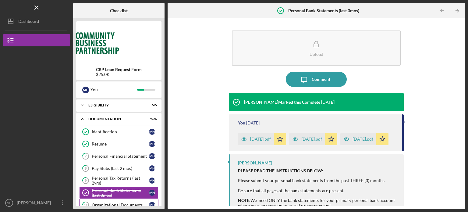
click at [110, 203] on div "Organizational Documents" at bounding box center [120, 204] width 57 height 5
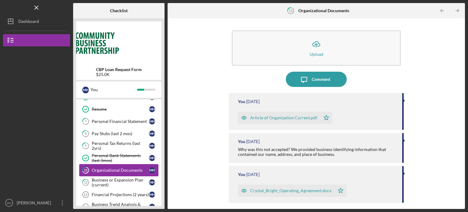
scroll to position [37, 0]
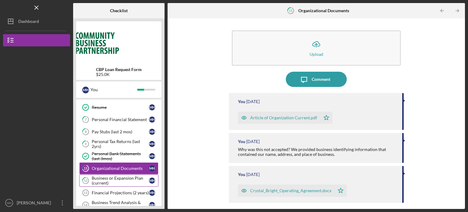
click at [114, 179] on div "Business or Expansion Plan (current)" at bounding box center [120, 181] width 57 height 10
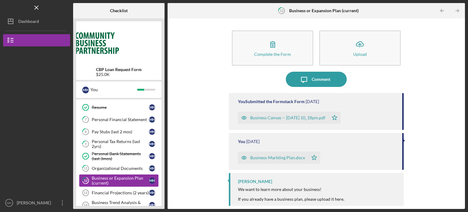
scroll to position [49, 0]
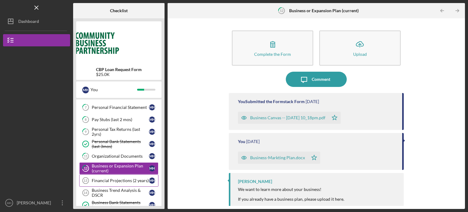
click at [116, 180] on div "Financial Projections (2 years)" at bounding box center [120, 180] width 57 height 5
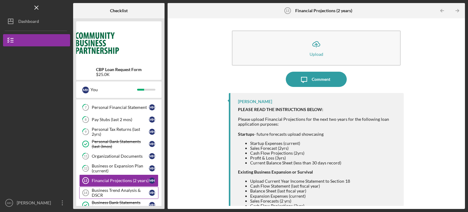
click at [114, 189] on div "Business Trend Analysis & DSCR" at bounding box center [120, 193] width 57 height 10
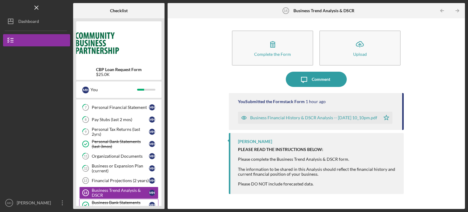
click at [112, 200] on div "Business Bank Statements (last 3mos)" at bounding box center [120, 205] width 57 height 10
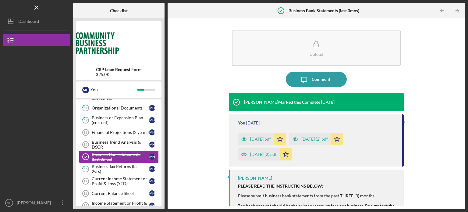
scroll to position [98, 0]
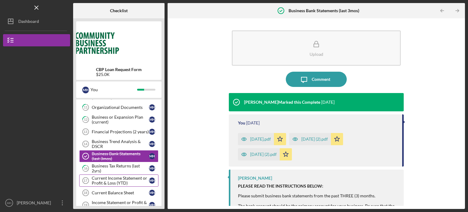
click at [120, 176] on div "Current Income Statement or Profit & Loss (YTD)" at bounding box center [120, 181] width 57 height 10
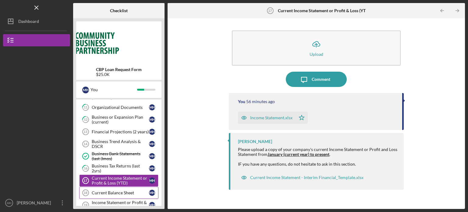
click at [115, 192] on div "Current Balance Sheet" at bounding box center [120, 192] width 57 height 5
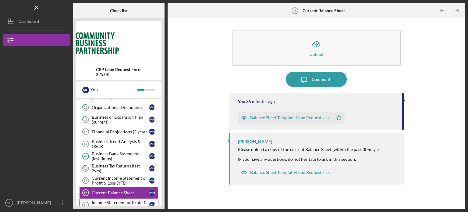
click at [114, 201] on div "Income Statement or Profit & Loss (last 2yrs)" at bounding box center [120, 205] width 57 height 10
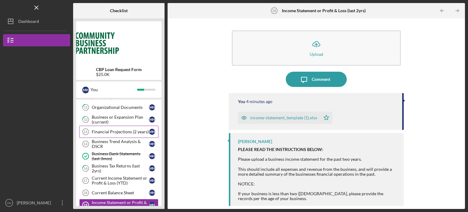
click at [115, 131] on div "Financial Projections (2 years)" at bounding box center [120, 131] width 57 height 5
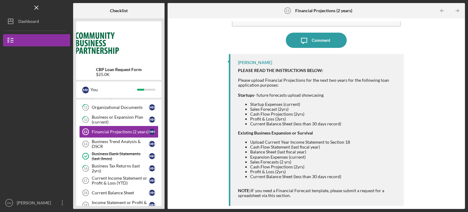
scroll to position [39, 0]
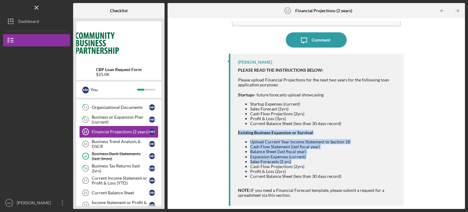
drag, startPoint x: 460, startPoint y: 121, endPoint x: 458, endPoint y: 161, distance: 39.3
click at [458, 161] on div "Icon/Upload Upload Icon/Message Comment [PERSON_NAME] PLEASE READ THE INSTRUCTI…" at bounding box center [316, 113] width 291 height 184
click at [436, 150] on div "Icon/Upload Upload Icon/Message Comment [PERSON_NAME] PLEASE READ THE INSTRUCTI…" at bounding box center [316, 113] width 291 height 184
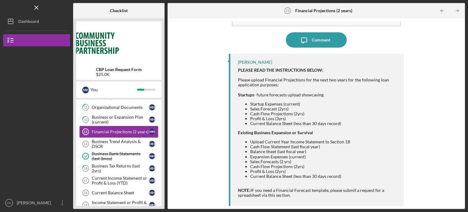
scroll to position [59, 0]
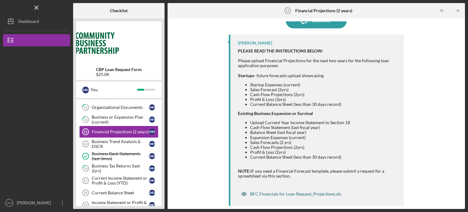
click at [305, 193] on div "BFC Financials for Loan Request_Projections.xls" at bounding box center [295, 193] width 91 height 5
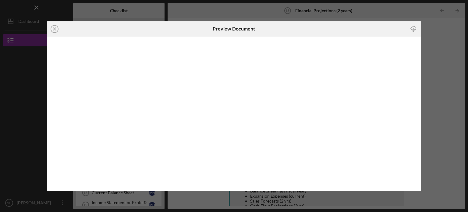
scroll to position [59, 0]
click at [305, 193] on div "Icon/Close Preview Document Icon/Download" at bounding box center [234, 106] width 468 height 212
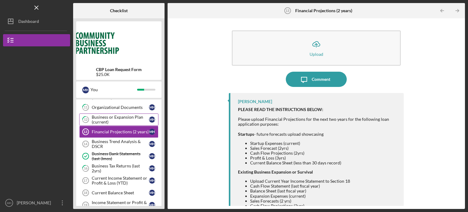
click at [119, 116] on div "Business or Expansion Plan (current)" at bounding box center [120, 120] width 57 height 10
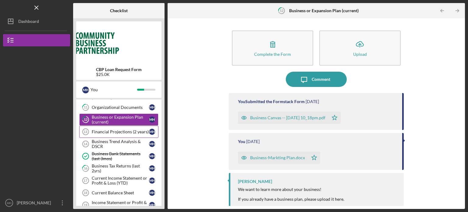
click at [117, 132] on div "Financial Projections (2 years)" at bounding box center [120, 131] width 57 height 5
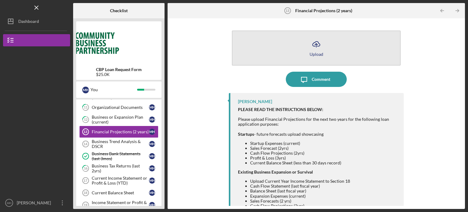
click at [315, 51] on button "Icon/Upload Upload" at bounding box center [316, 47] width 169 height 35
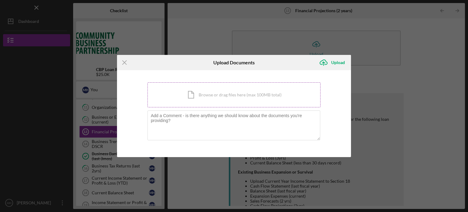
click at [240, 94] on div "Icon/Document Browse or drag files here (max 100MB total) Tap to choose files o…" at bounding box center [233, 94] width 173 height 25
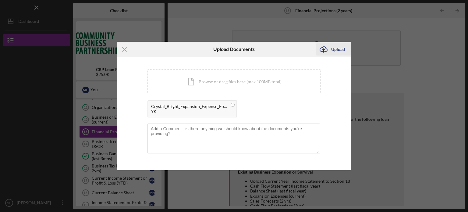
click at [338, 49] on div "Upload" at bounding box center [338, 49] width 14 height 12
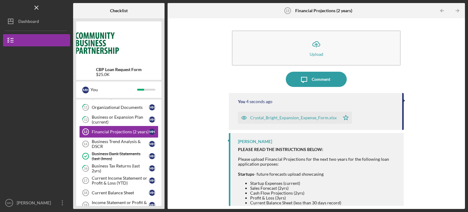
click at [286, 118] on div "Crystal_Bright_Expansion_Expense_Form.xlsx" at bounding box center [293, 117] width 87 height 5
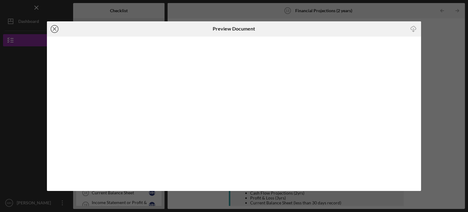
click at [55, 31] on icon "Icon/Close" at bounding box center [54, 28] width 15 height 15
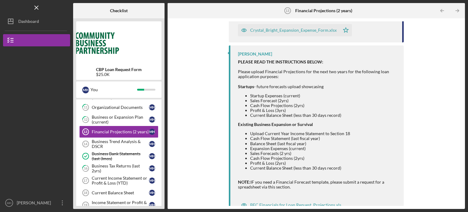
scroll to position [90, 0]
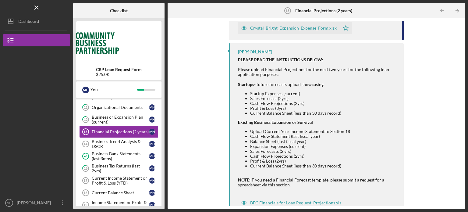
click at [271, 136] on li "Cash Flow Statement (last fiscal year)" at bounding box center [323, 136] width 147 height 5
click at [293, 202] on div "BFC Financials for Loan Request_Projections.xls" at bounding box center [295, 202] width 91 height 5
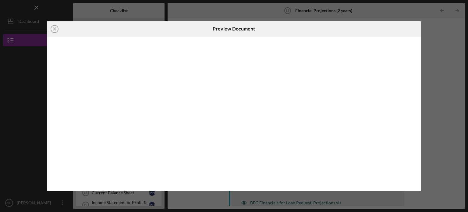
scroll to position [99, 0]
click at [54, 28] on line at bounding box center [54, 28] width 3 height 3
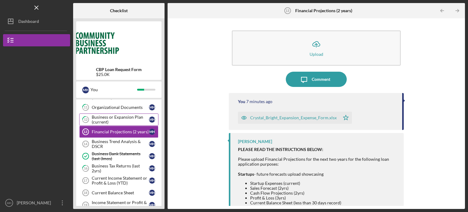
click at [106, 120] on div "Business or Expansion Plan (current)" at bounding box center [120, 120] width 57 height 10
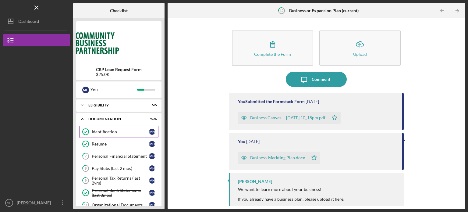
click at [108, 131] on div "Identification" at bounding box center [120, 131] width 57 height 5
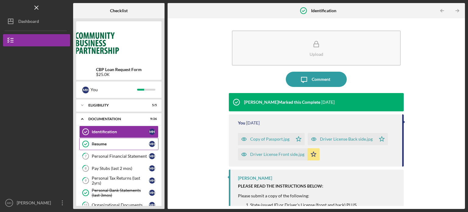
click at [103, 144] on div "Resume" at bounding box center [120, 143] width 57 height 5
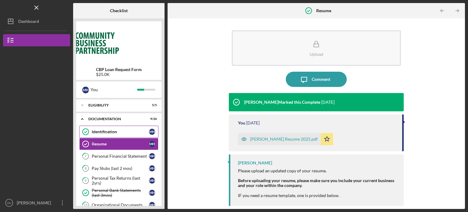
click at [104, 130] on div "Identification" at bounding box center [120, 131] width 57 height 5
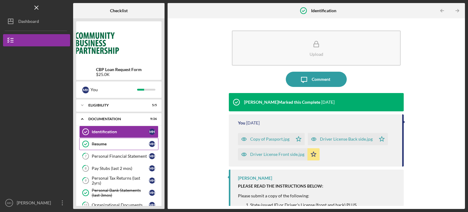
click at [104, 142] on div "Resume" at bounding box center [120, 143] width 57 height 5
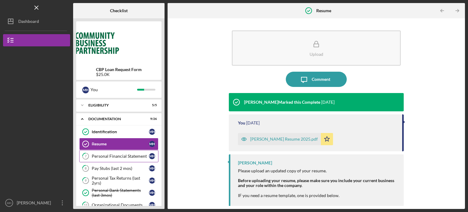
click at [104, 157] on div "Personal Financial Statement" at bounding box center [120, 156] width 57 height 5
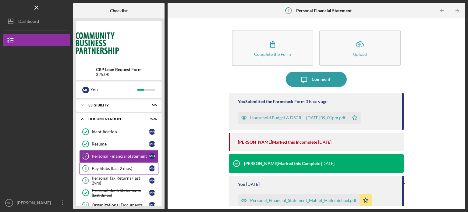
click at [104, 169] on div "Pay Stubs (last 2 mos)" at bounding box center [120, 168] width 57 height 5
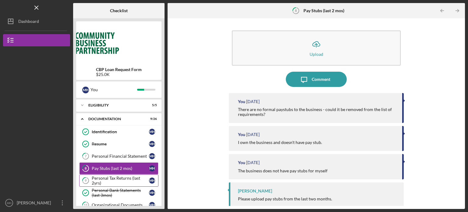
click at [104, 179] on div "Personal Tax Returns (last 2yrs)" at bounding box center [120, 181] width 57 height 10
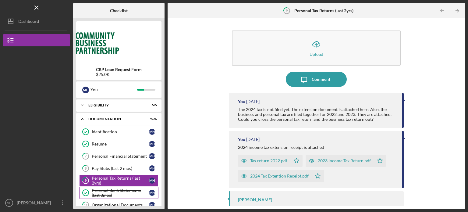
click at [104, 192] on div "Personal Bank Statements (last 3mos)" at bounding box center [120, 193] width 57 height 10
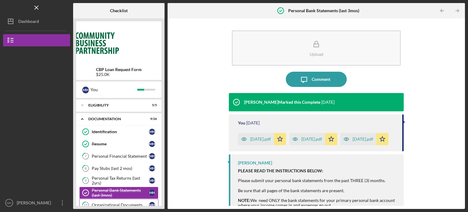
click at [104, 202] on div "Organizational Documents" at bounding box center [120, 204] width 57 height 5
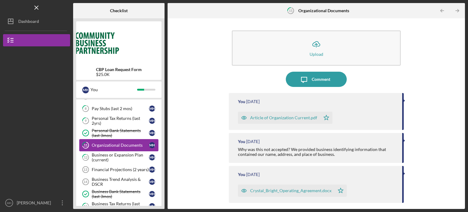
scroll to position [61, 0]
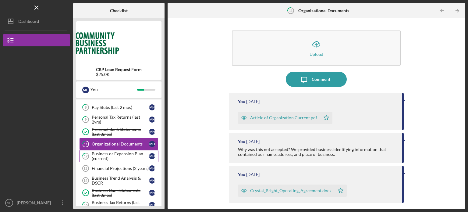
click at [110, 155] on div "Business or Expansion Plan (current)" at bounding box center [120, 156] width 57 height 10
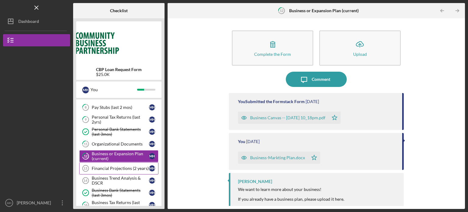
click at [112, 170] on link "Financial Projections (2 years) 13 Financial Projections (2 years) M H" at bounding box center [118, 168] width 79 height 12
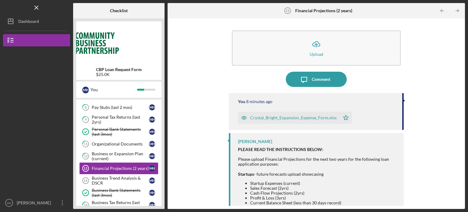
click at [283, 119] on div "Crystal_Bright_Expansion_Expense_Form.xlsx" at bounding box center [293, 117] width 87 height 5
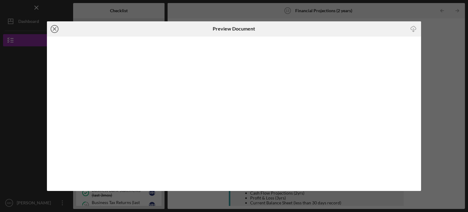
click at [54, 28] on line at bounding box center [54, 28] width 3 height 3
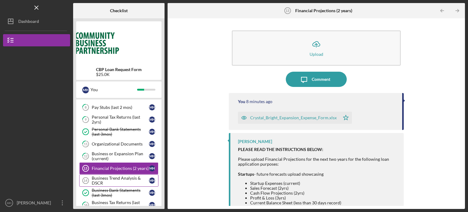
click at [109, 178] on div "Business Trend Analysis & DSCR" at bounding box center [120, 181] width 57 height 10
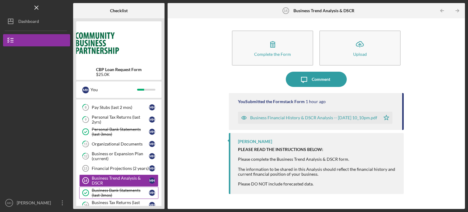
click at [109, 192] on div "Business Bank Statements (last 3mos)" at bounding box center [120, 193] width 57 height 10
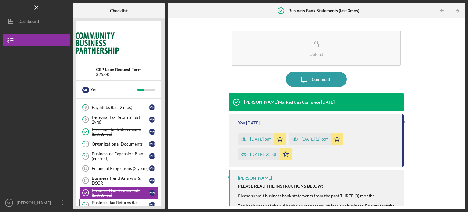
click at [109, 202] on div "Business Tax Returns (last 2yrs)" at bounding box center [120, 205] width 57 height 10
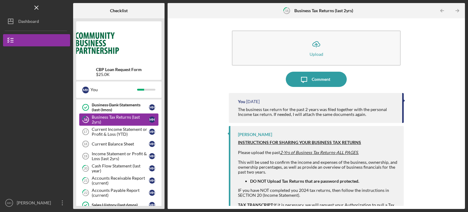
scroll to position [158, 0]
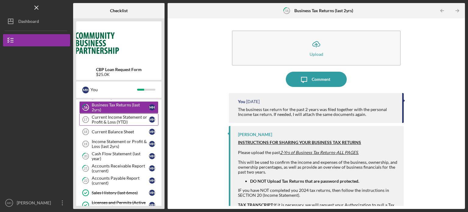
click at [118, 115] on div "Current Income Statement or Profit & Loss (YTD)" at bounding box center [120, 120] width 57 height 10
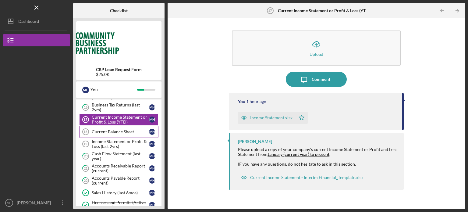
click at [118, 129] on div "Current Balance Sheet" at bounding box center [120, 131] width 57 height 5
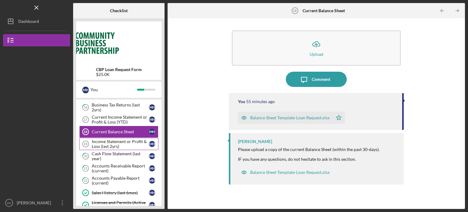
click at [118, 143] on div "Income Statement or Profit & Loss (last 2yrs)" at bounding box center [120, 144] width 57 height 10
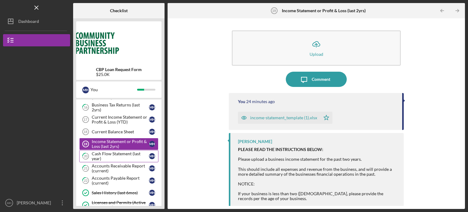
click at [118, 154] on div "Cash Flow Statement (last year)" at bounding box center [120, 156] width 57 height 10
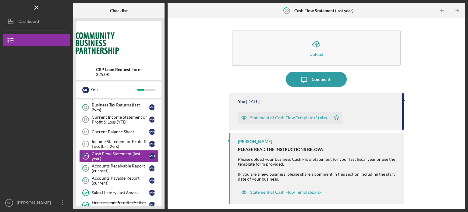
click at [287, 118] on div "Statement of Cash Flow Template (1).xlsx" at bounding box center [288, 117] width 77 height 5
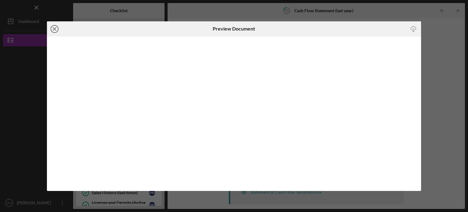
click at [54, 29] on icon "Icon/Close" at bounding box center [54, 28] width 15 height 15
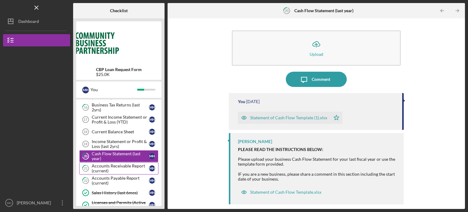
click at [113, 167] on div "Accounts Receivable Report (current)" at bounding box center [120, 168] width 57 height 10
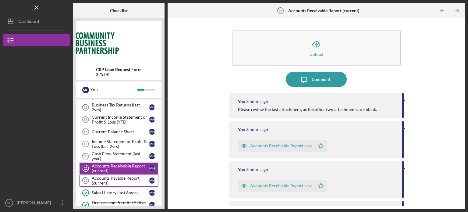
click at [112, 178] on div "Accounts Payable Report (current)" at bounding box center [120, 181] width 57 height 10
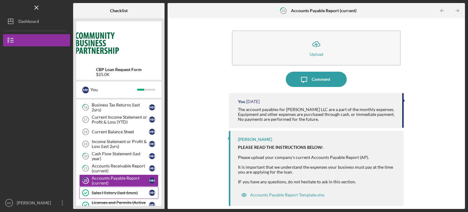
click at [113, 191] on div "Sales History (last 6mos)" at bounding box center [120, 192] width 57 height 5
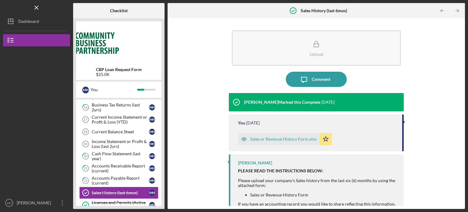
click at [289, 137] on div "Sales or Revenue History Form.xlsx" at bounding box center [283, 139] width 66 height 5
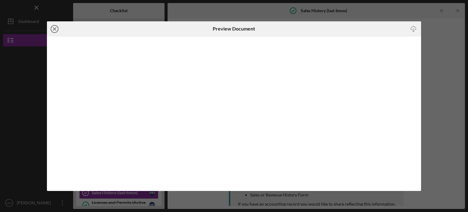
click at [55, 28] on line at bounding box center [54, 28] width 3 height 3
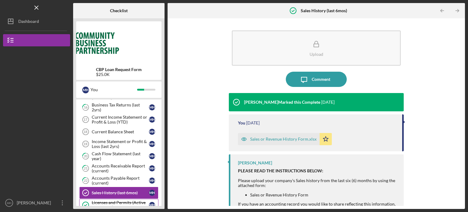
click at [117, 201] on div "Licenses and Permits (Active or Current)" at bounding box center [120, 205] width 57 height 10
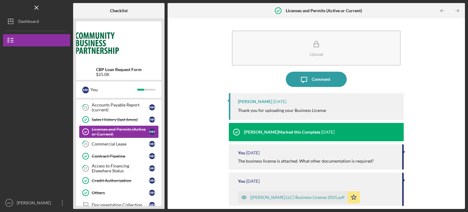
scroll to position [244, 0]
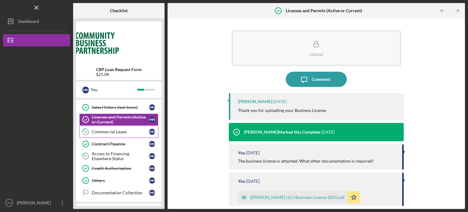
click at [112, 130] on div "Commercial Lease" at bounding box center [120, 131] width 57 height 5
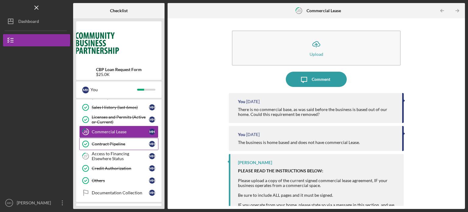
click at [111, 143] on div "Contract Pipeline" at bounding box center [120, 143] width 57 height 5
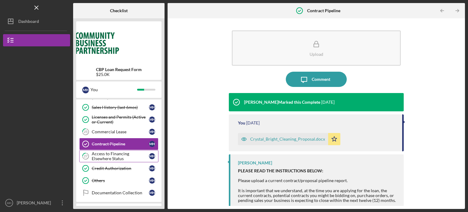
click at [110, 156] on div "Access to Financing Elsewhere Status" at bounding box center [120, 156] width 57 height 10
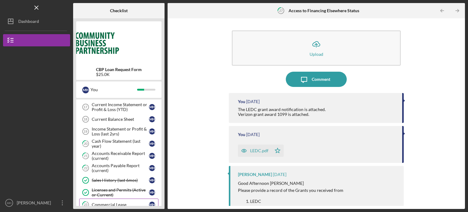
scroll to position [171, 0]
click at [121, 140] on div "Cash Flow Statement (last year)" at bounding box center [120, 144] width 57 height 10
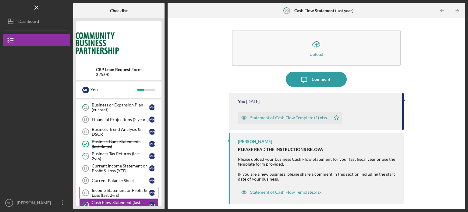
scroll to position [98, 0]
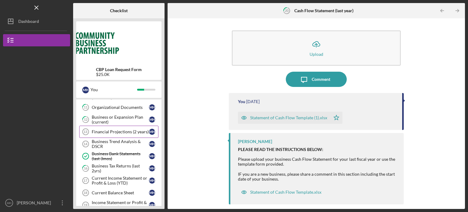
click at [115, 133] on div "Financial Projections (2 years)" at bounding box center [120, 131] width 57 height 5
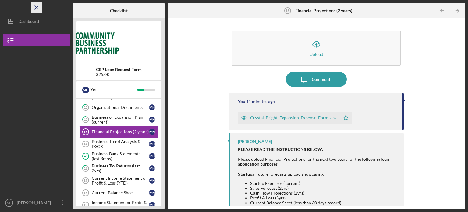
click at [38, 5] on icon "Icon/Menu Close" at bounding box center [37, 8] width 14 height 14
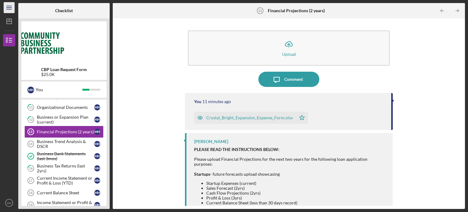
click at [12, 9] on icon "Icon/Menu" at bounding box center [9, 8] width 14 height 14
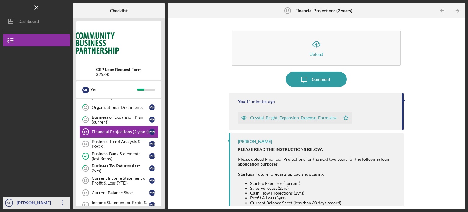
click at [15, 200] on div "[PERSON_NAME]" at bounding box center [35, 204] width 40 height 14
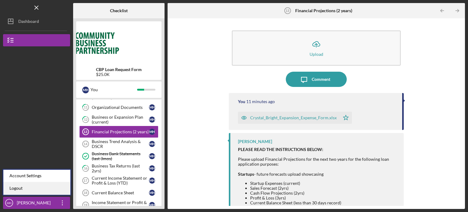
click at [20, 190] on link "Logout" at bounding box center [36, 188] width 67 height 12
